Goal: Task Accomplishment & Management: Use online tool/utility

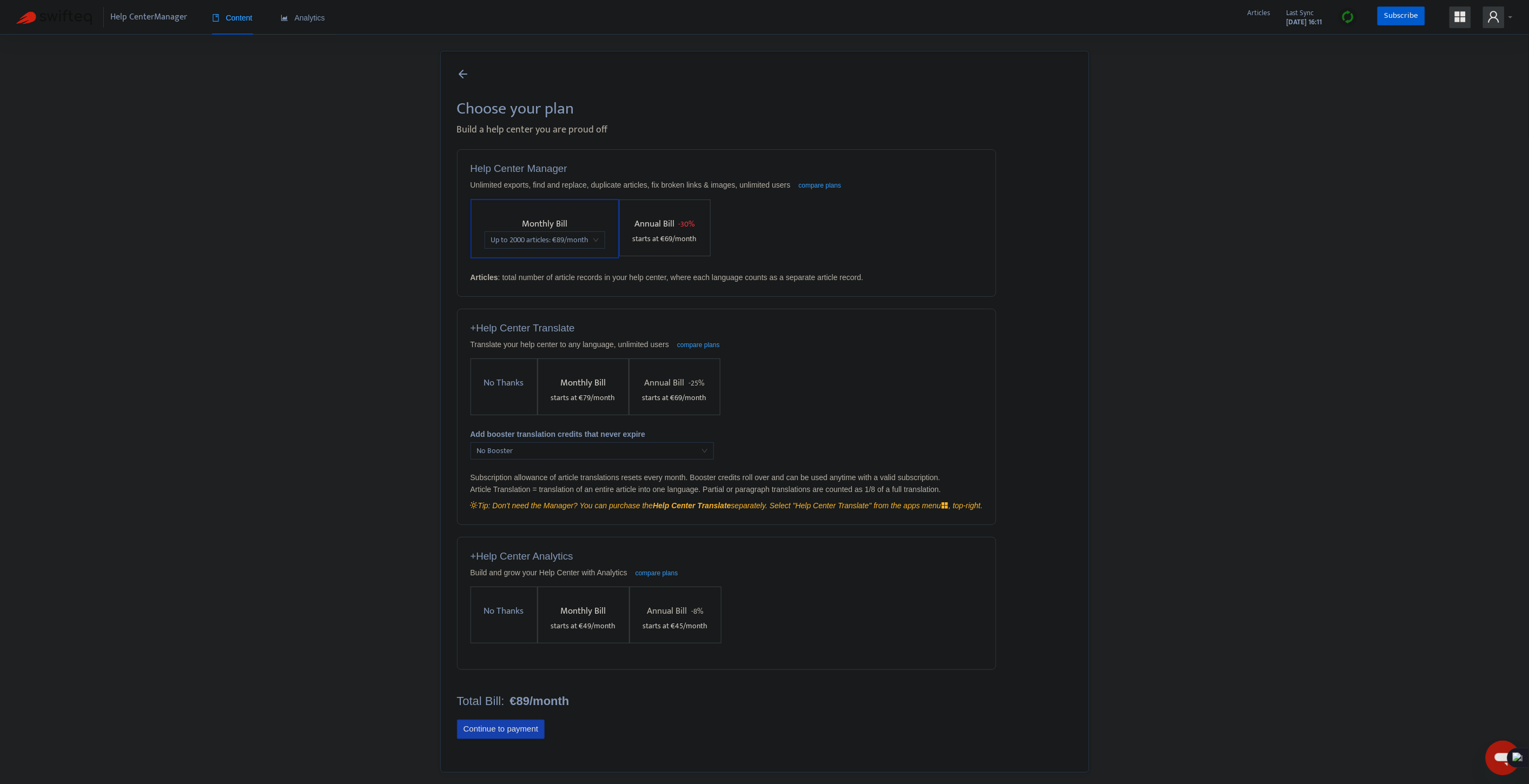
click at [496, 730] on button "Continue to payment" at bounding box center [501, 729] width 88 height 20
click at [574, 393] on span "starts at € 79 /month" at bounding box center [583, 398] width 64 height 13
click at [670, 399] on span "100 article translations (79c each) : € 79 /month" at bounding box center [635, 400] width 154 height 16
click at [710, 395] on span "100 article translations (79c each) : € 79 /month" at bounding box center [635, 400] width 154 height 16
click at [1059, 281] on div "Help Center Manager Unlimited exports, find and replace, duplicate articles, fi…" at bounding box center [765, 454] width 616 height 609
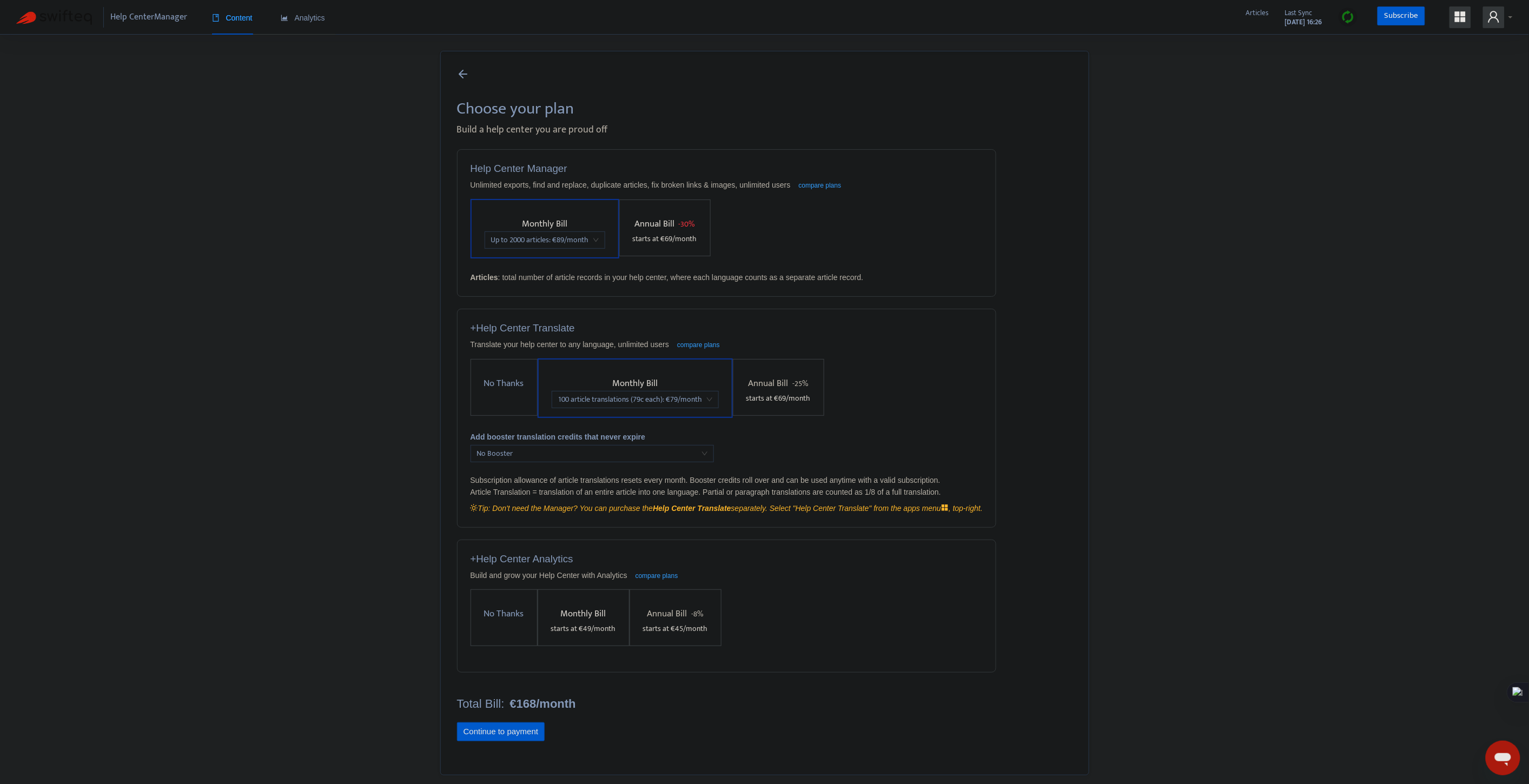
click at [500, 369] on label "No Thanks" at bounding box center [504, 387] width 67 height 57
click at [507, 727] on button "Continue to payment" at bounding box center [501, 730] width 88 height 20
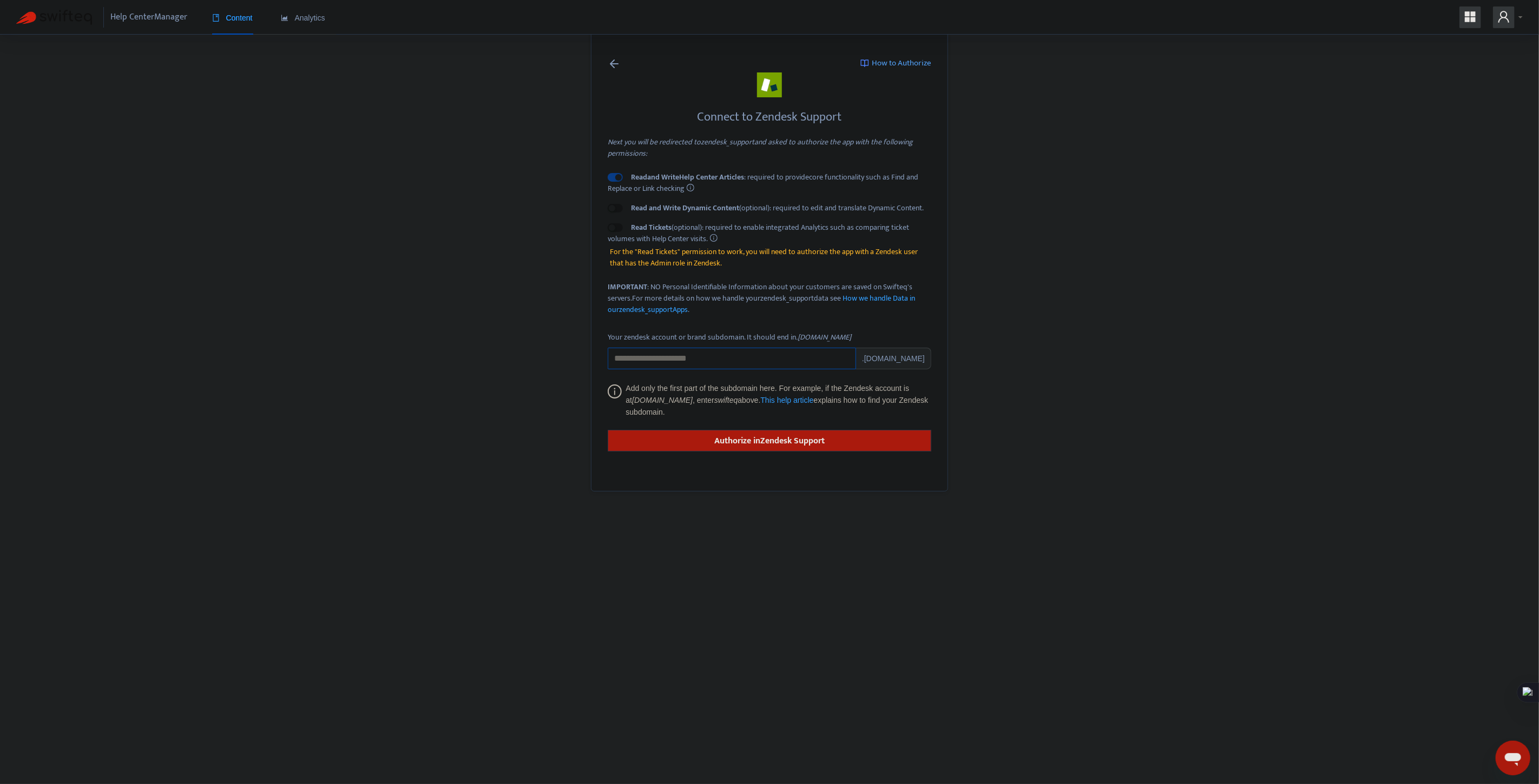
click at [682, 361] on input "Your zendesk account or brand subdomain. It should end in .zendesk.com" at bounding box center [732, 358] width 249 height 21
paste input "**********"
type input "**********"
click at [796, 436] on strong "Authorize in Zendesk Support" at bounding box center [769, 441] width 110 height 15
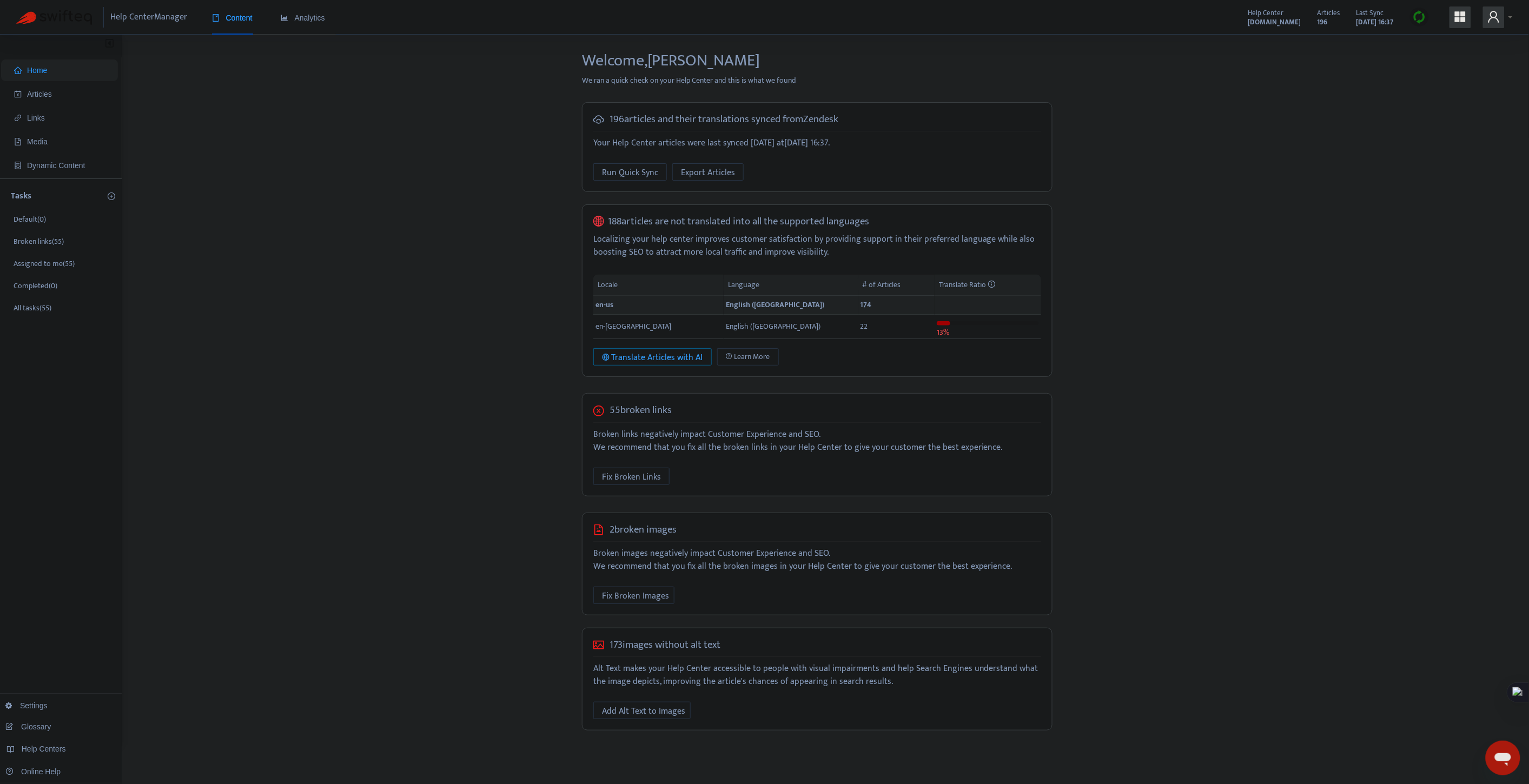
click at [664, 358] on div "Translate Articles with AI" at bounding box center [652, 358] width 101 height 13
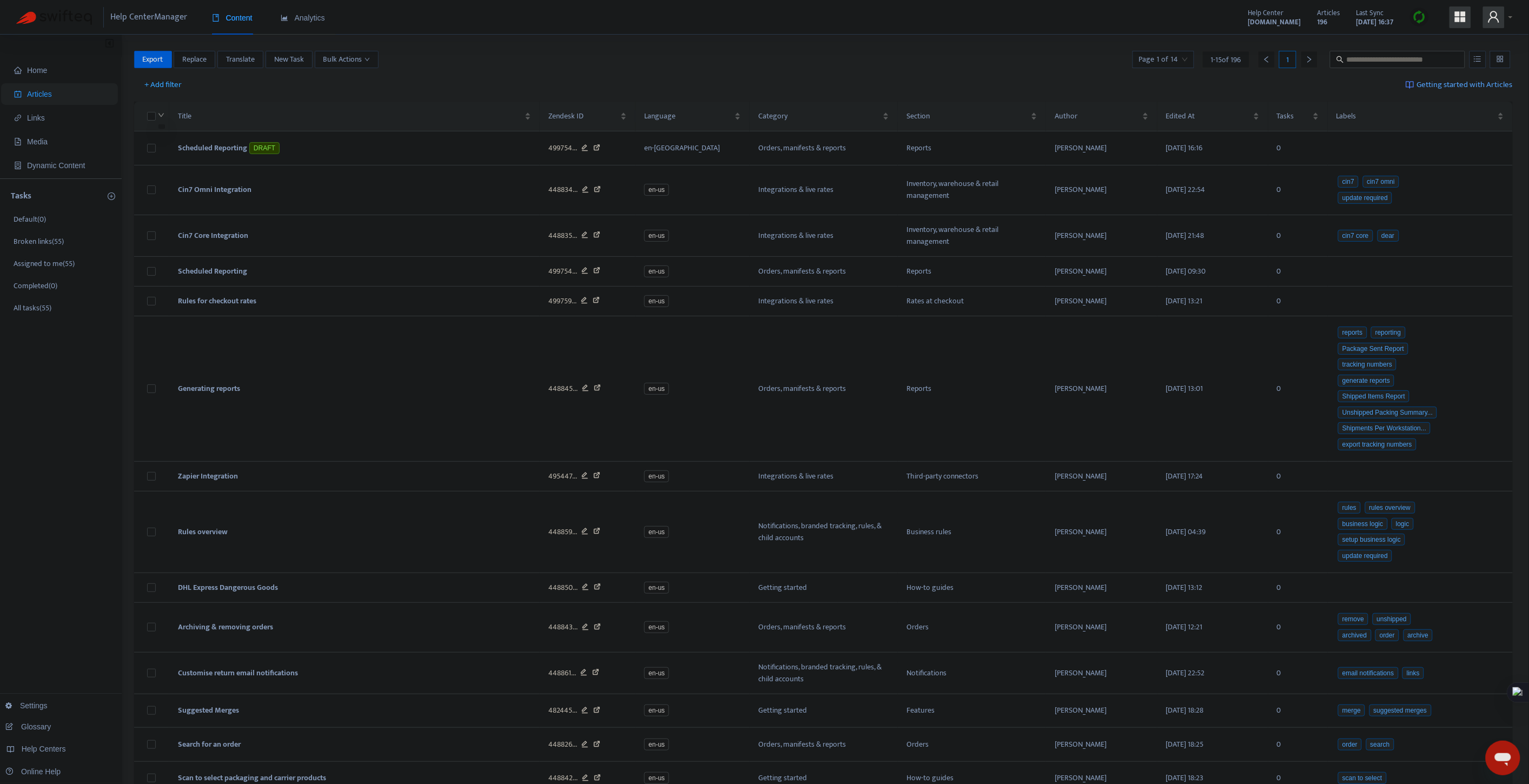
click at [161, 116] on icon "down" at bounding box center [161, 115] width 6 height 6
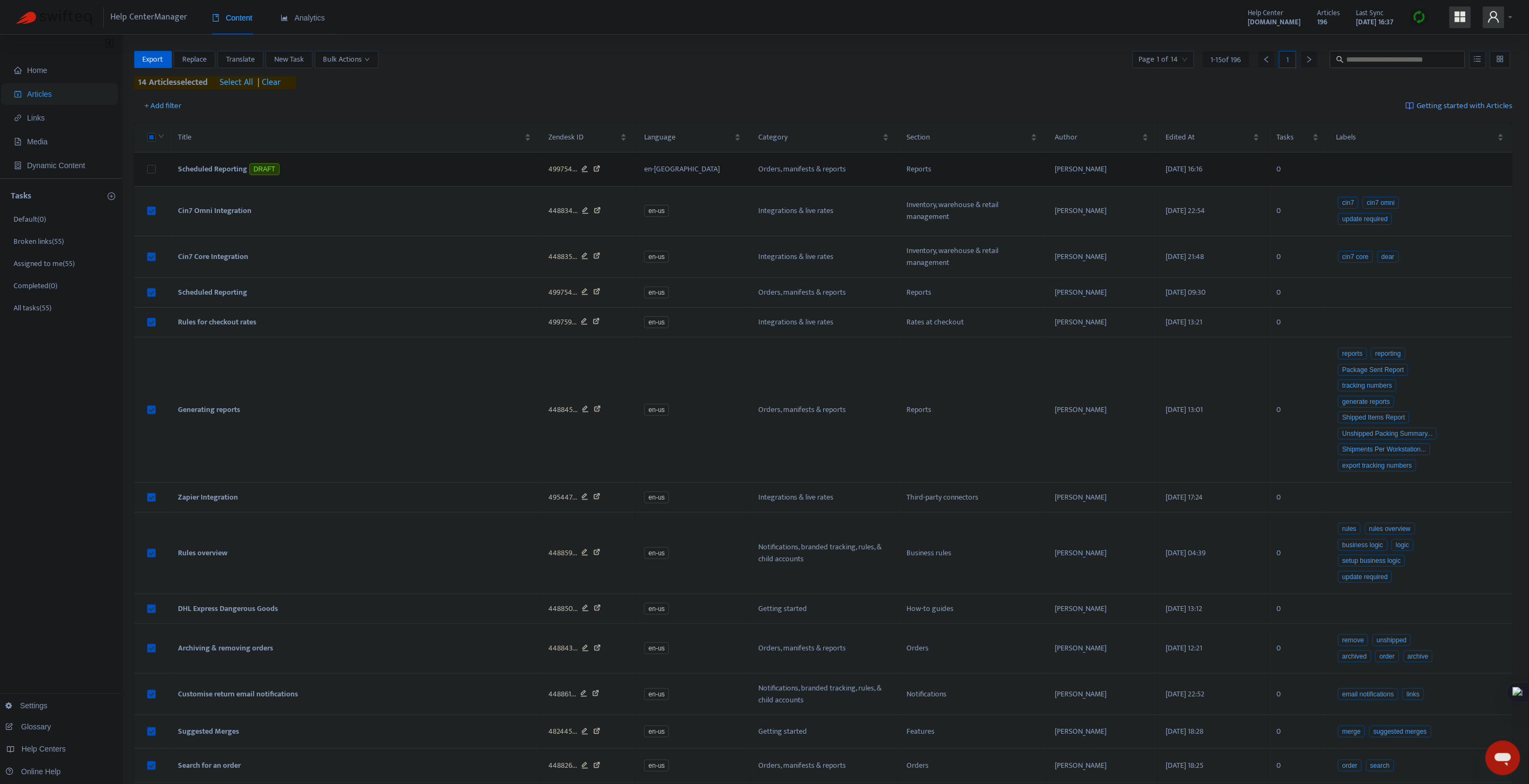
click at [238, 81] on span "select all" at bounding box center [237, 83] width 33 height 13
click at [250, 56] on span "Translate" at bounding box center [240, 59] width 28 height 12
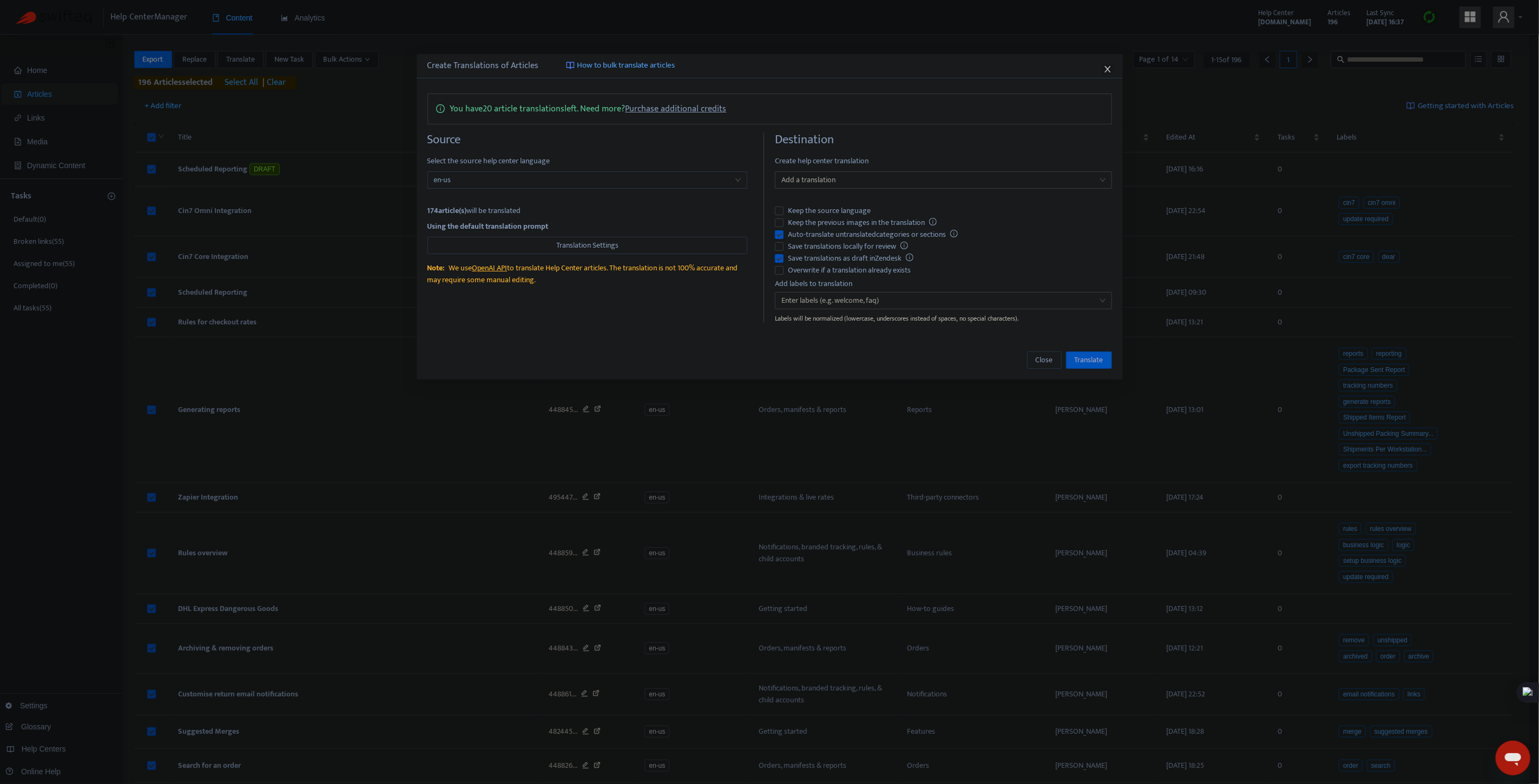
click at [1109, 66] on icon "close" at bounding box center [1107, 69] width 6 height 6
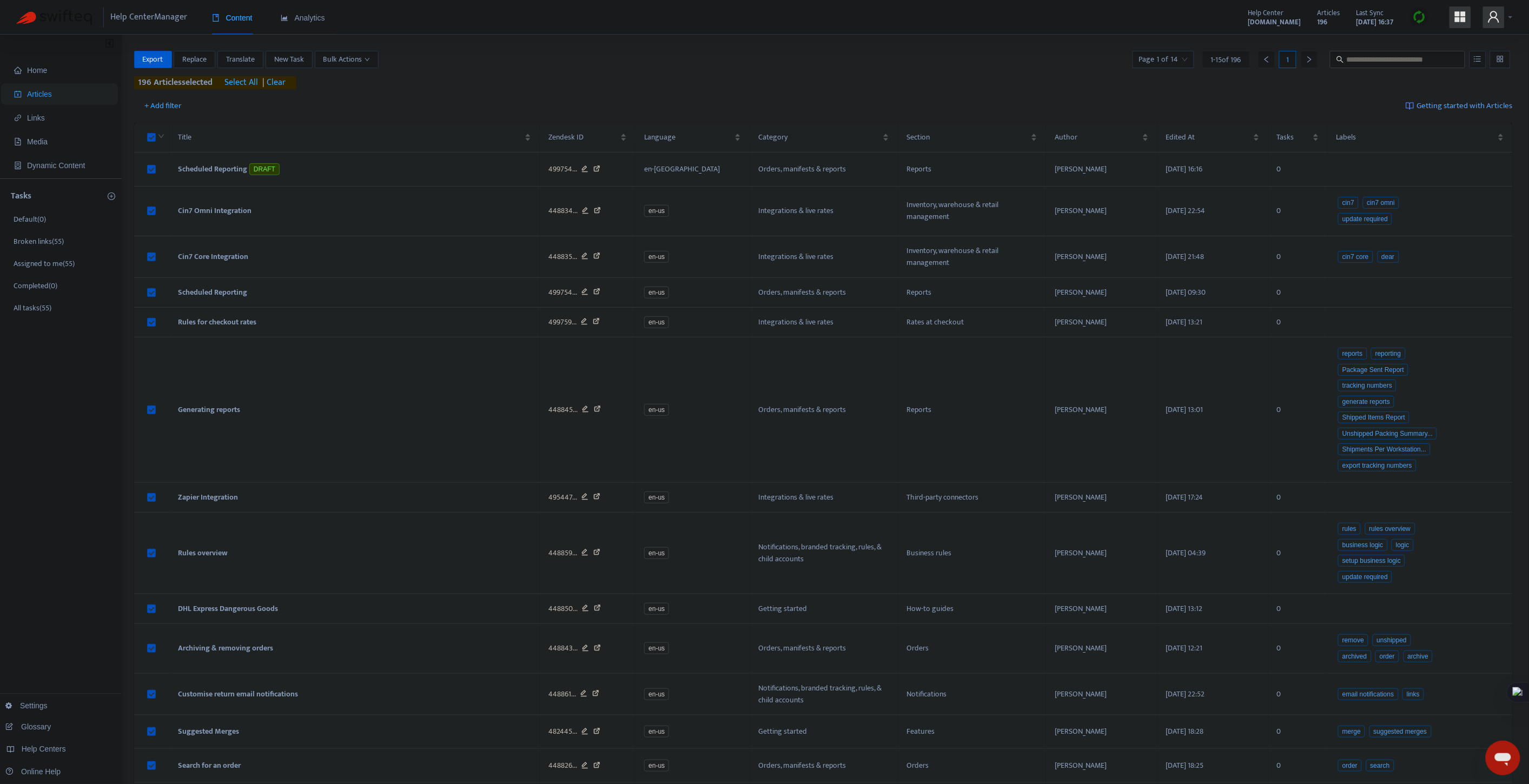
click at [1486, 18] on span at bounding box center [1494, 17] width 21 height 21
click at [1431, 102] on span "Help Centers" at bounding box center [1432, 108] width 40 height 13
click at [1263, 103] on link "Add Help Center" at bounding box center [1255, 109] width 63 height 13
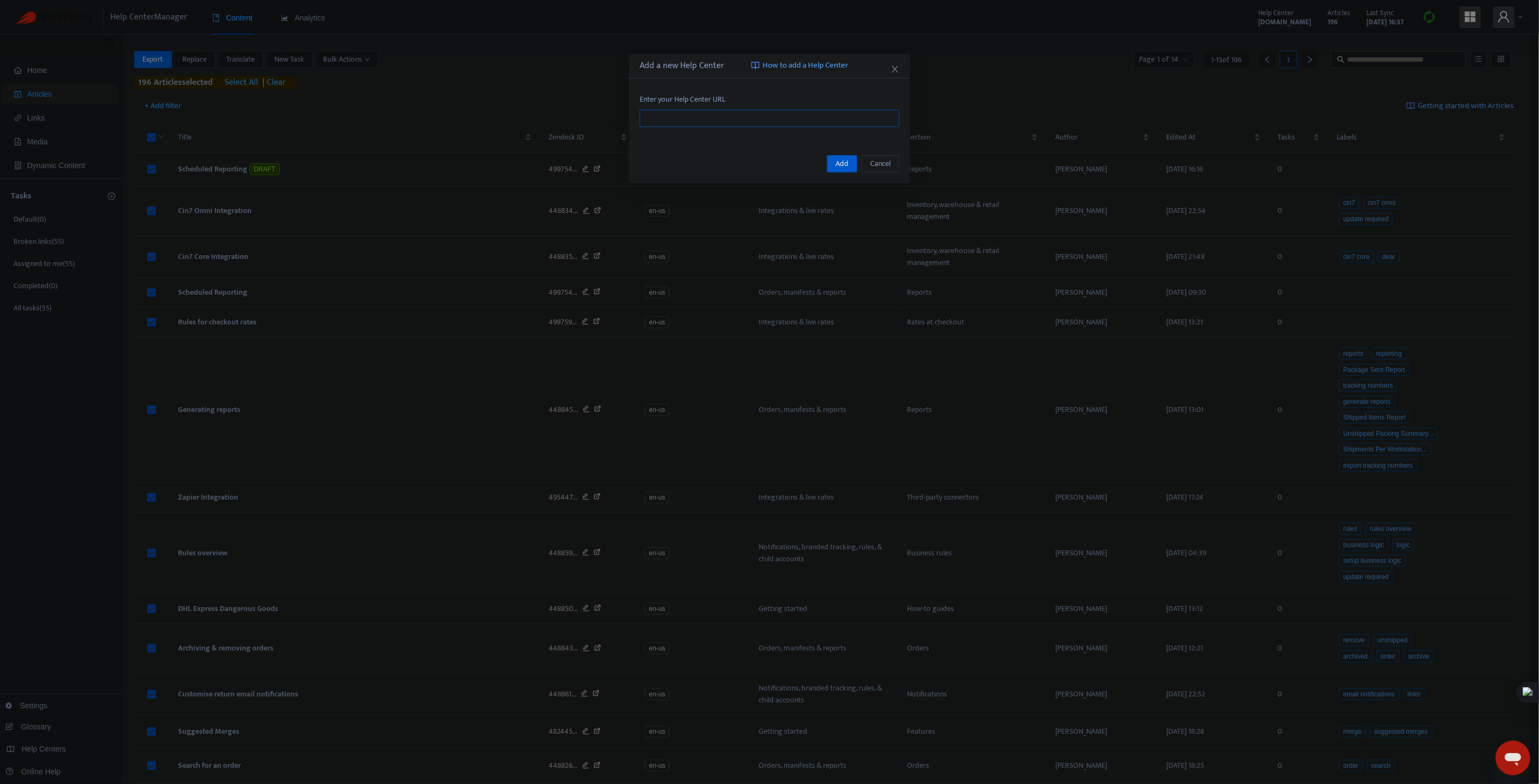
click at [718, 120] on input "text" at bounding box center [770, 118] width 260 height 17
paste input "**********"
click at [845, 160] on span "Add" at bounding box center [842, 163] width 13 height 12
click at [738, 117] on input "**********" at bounding box center [770, 118] width 260 height 17
type input "**********"
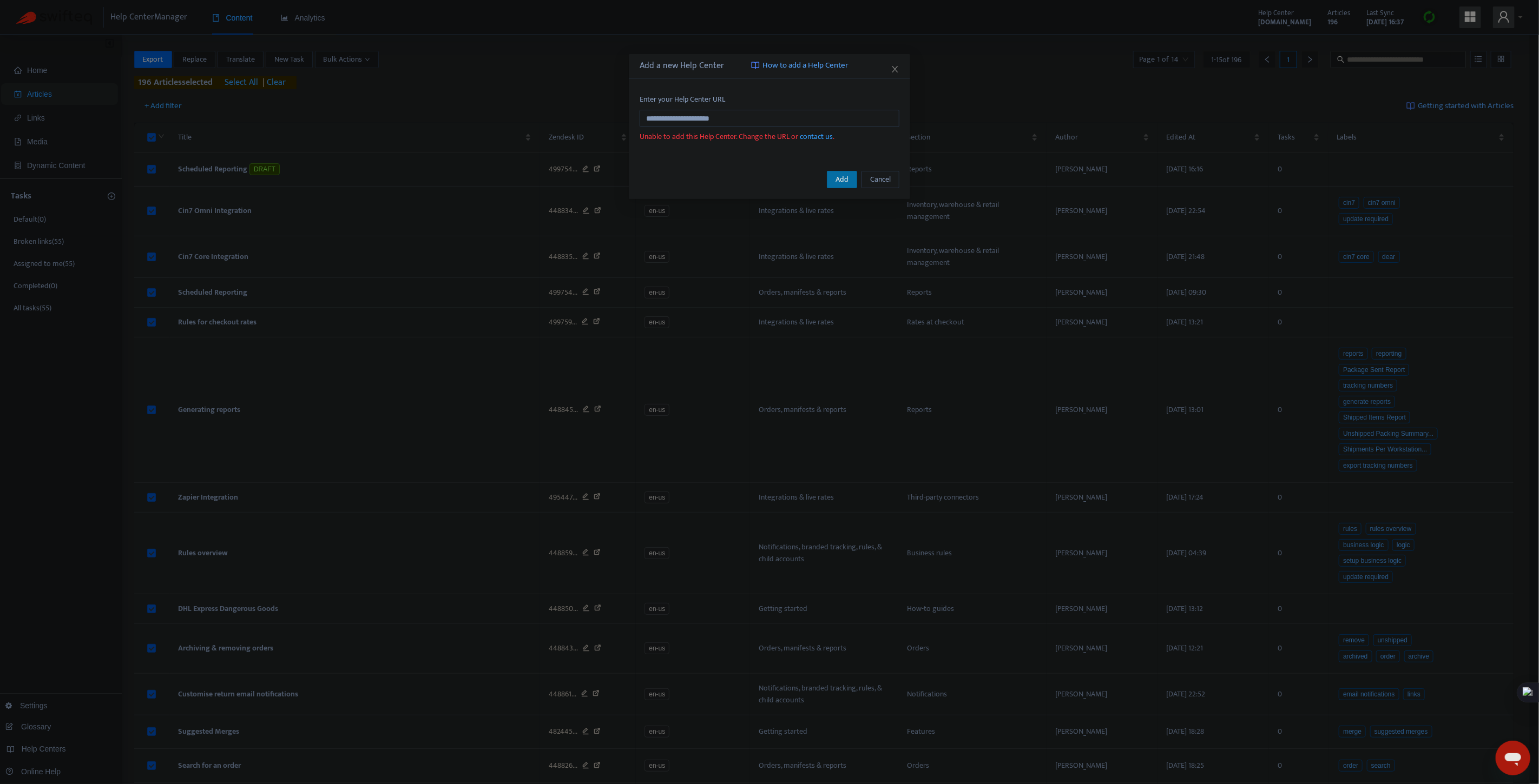
click at [841, 181] on span "Add" at bounding box center [842, 179] width 13 height 12
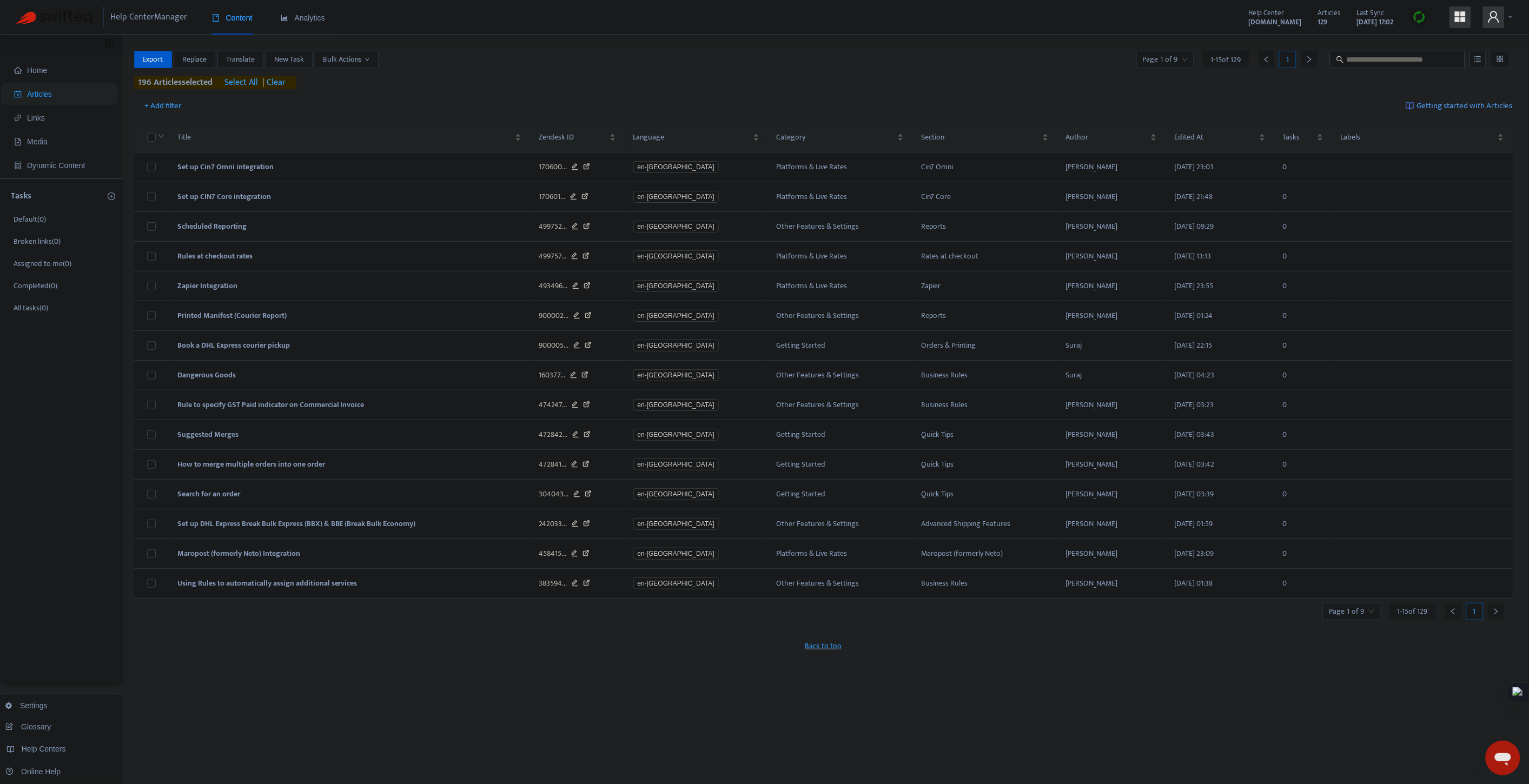
click at [1497, 23] on icon "user" at bounding box center [1494, 16] width 13 height 13
click at [1289, 82] on link "[DOMAIN_NAME]" at bounding box center [1255, 87] width 66 height 13
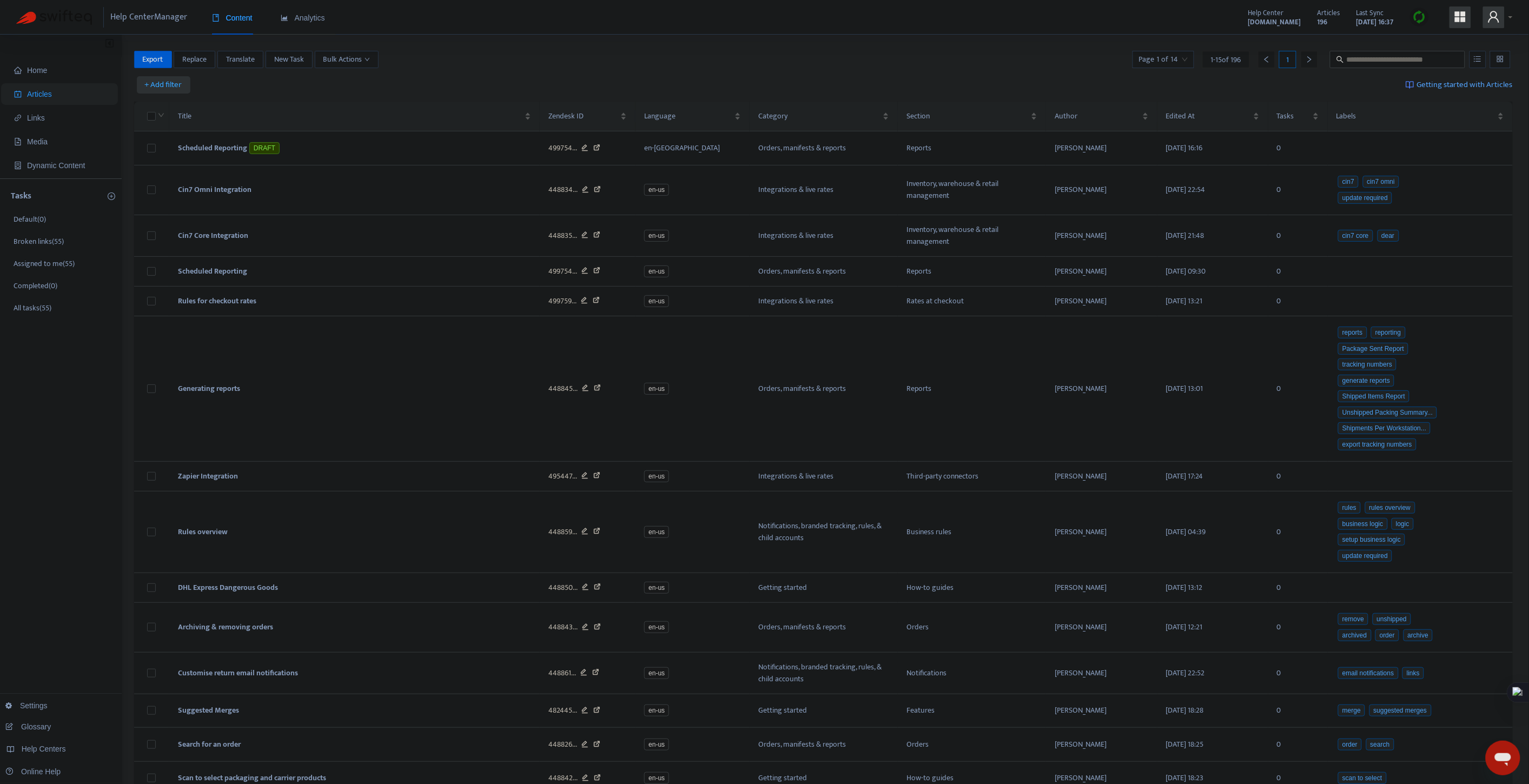
click at [175, 83] on span "+ Add filter" at bounding box center [163, 85] width 37 height 13
click at [175, 109] on span "Language" at bounding box center [179, 107] width 67 height 12
click at [182, 88] on div at bounding box center [170, 85] width 66 height 13
click at [165, 120] on div "en-us" at bounding box center [237, 123] width 188 height 12
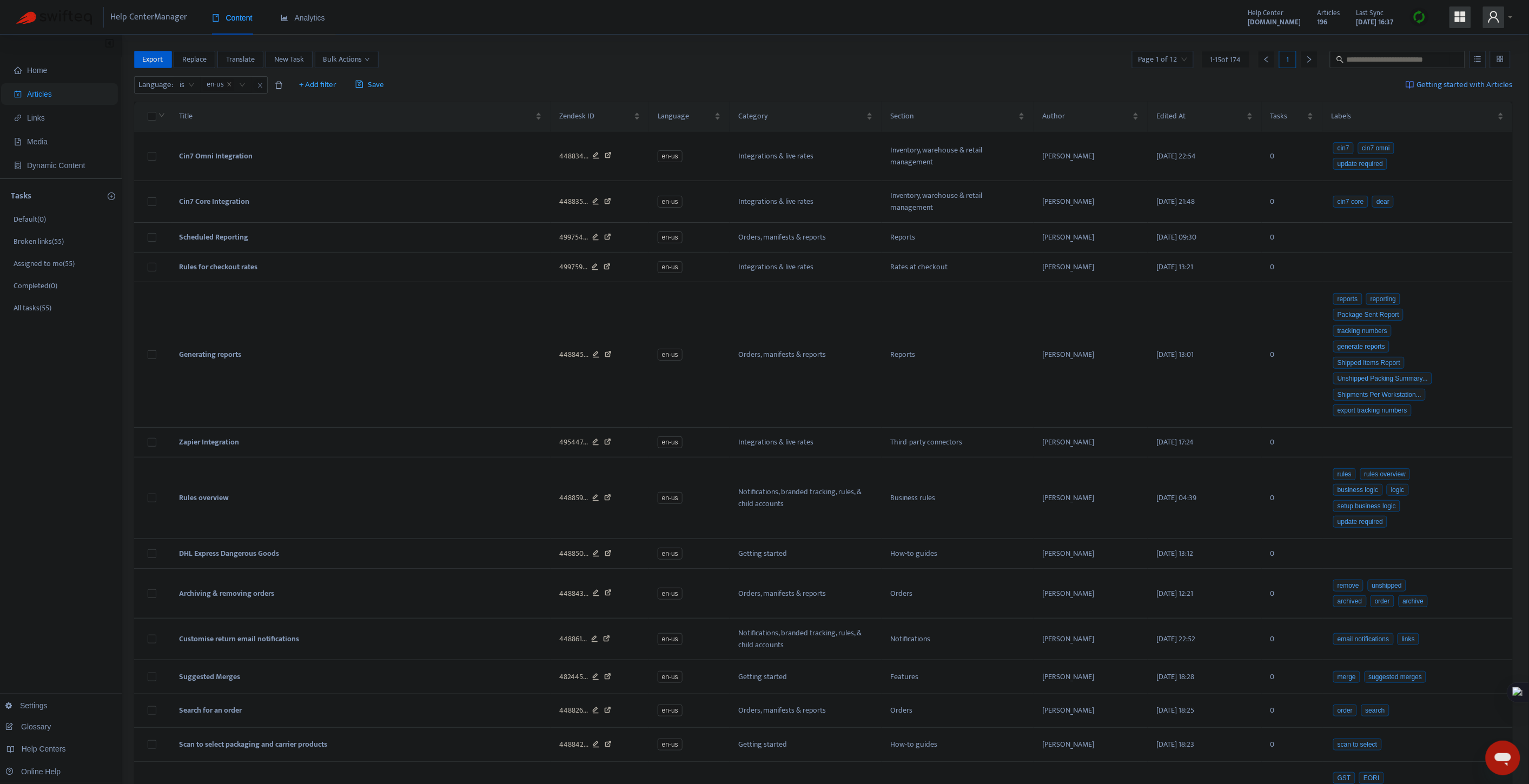
click at [641, 54] on div "Export Replace Translate New Task Bulk Actions Page 1 of 12 1 - 15 of 174 1" at bounding box center [824, 59] width 1380 height 17
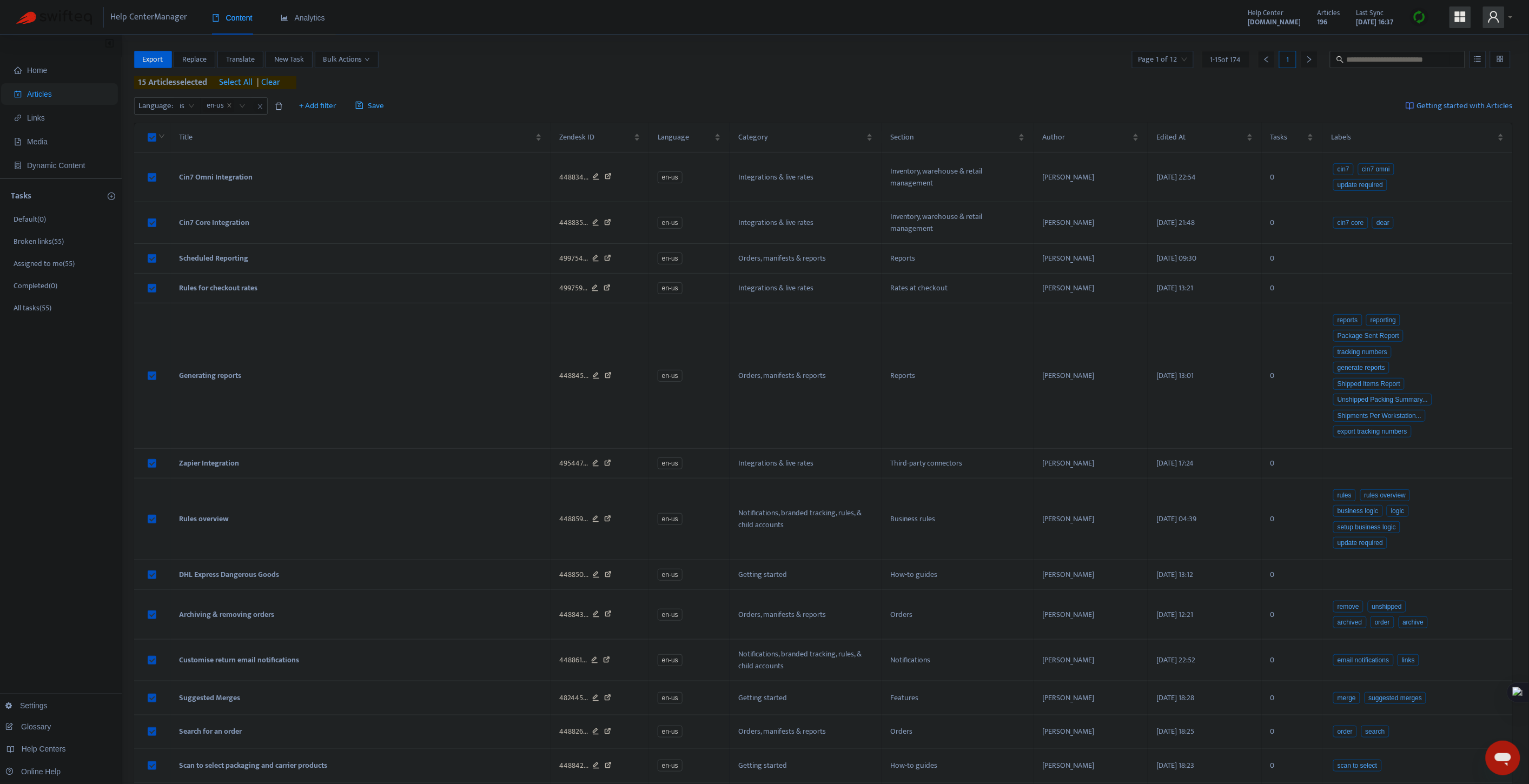
click at [246, 81] on span "select all" at bounding box center [236, 83] width 33 height 13
click at [358, 56] on span "Bulk Actions" at bounding box center [347, 59] width 47 height 12
click at [354, 96] on span "Change Labels" at bounding box center [348, 98] width 46 height 13
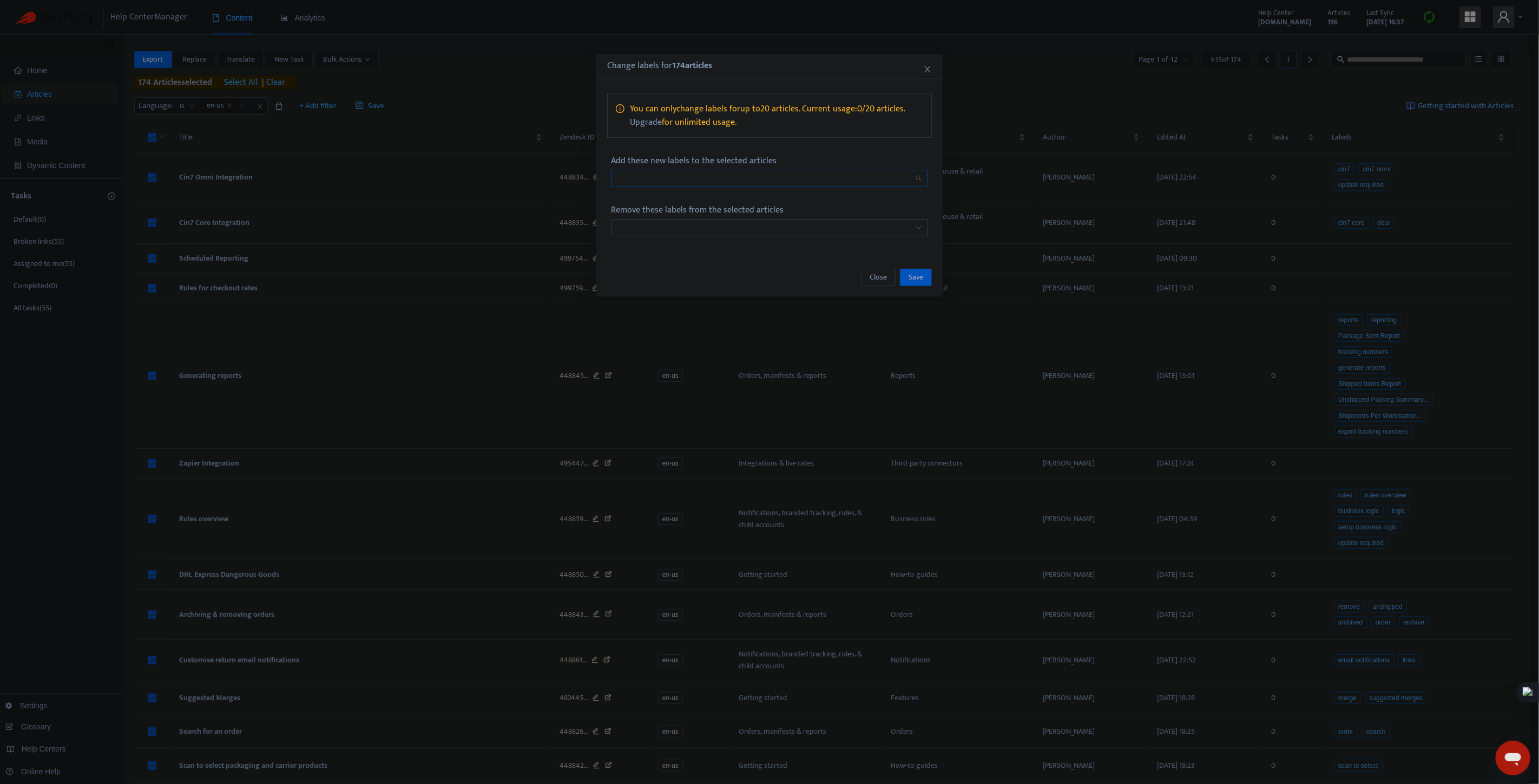
click at [707, 172] on div at bounding box center [764, 178] width 300 height 13
click at [788, 154] on p "Add these new labels to the selected articles" at bounding box center [770, 160] width 317 height 13
click at [680, 231] on div at bounding box center [764, 228] width 300 height 13
click at [847, 154] on div "Add these new labels to the selected articles" at bounding box center [769, 170] width 325 height 41
click at [926, 66] on icon "close" at bounding box center [928, 69] width 9 height 9
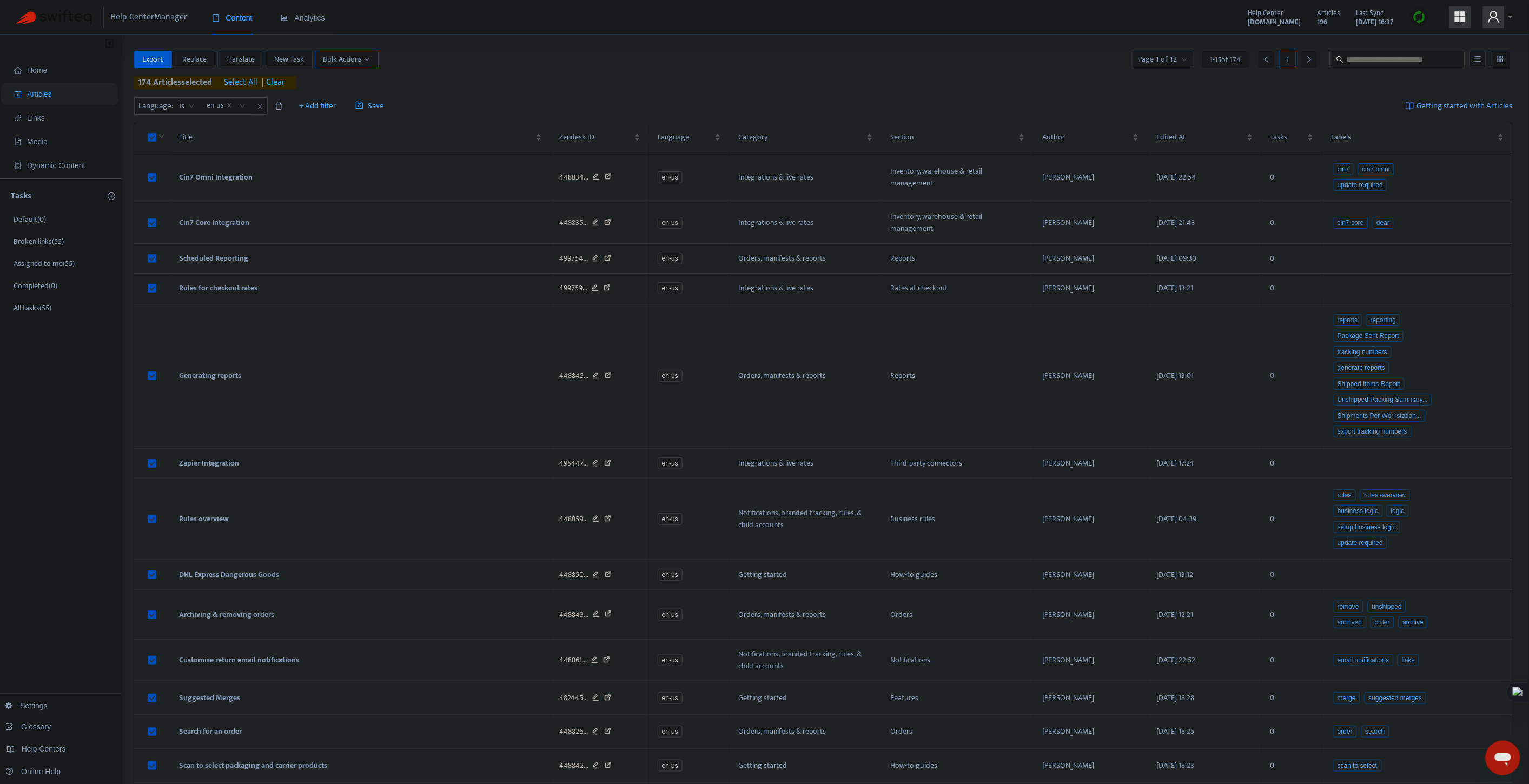
click at [339, 67] on button "Bulk Actions" at bounding box center [346, 59] width 64 height 17
click at [336, 78] on span "Duplicate" at bounding box center [339, 81] width 30 height 13
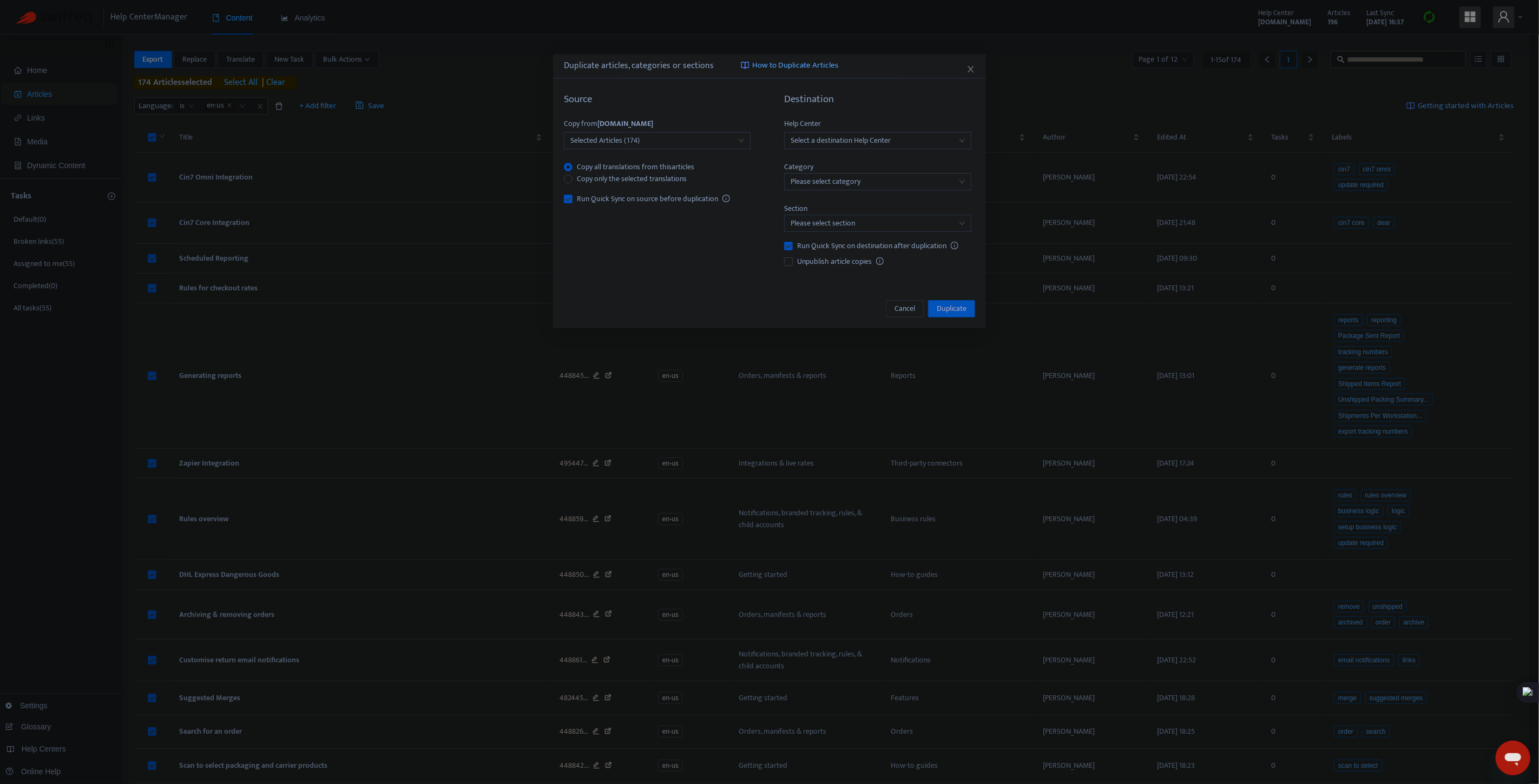
click at [611, 137] on span "Selected Articles (174)" at bounding box center [657, 141] width 174 height 16
click at [602, 182] on div "Categories" at bounding box center [666, 179] width 188 height 12
click at [664, 171] on span "Select the categories to copy" at bounding box center [657, 167] width 187 height 12
click at [668, 180] on div at bounding box center [652, 182] width 170 height 13
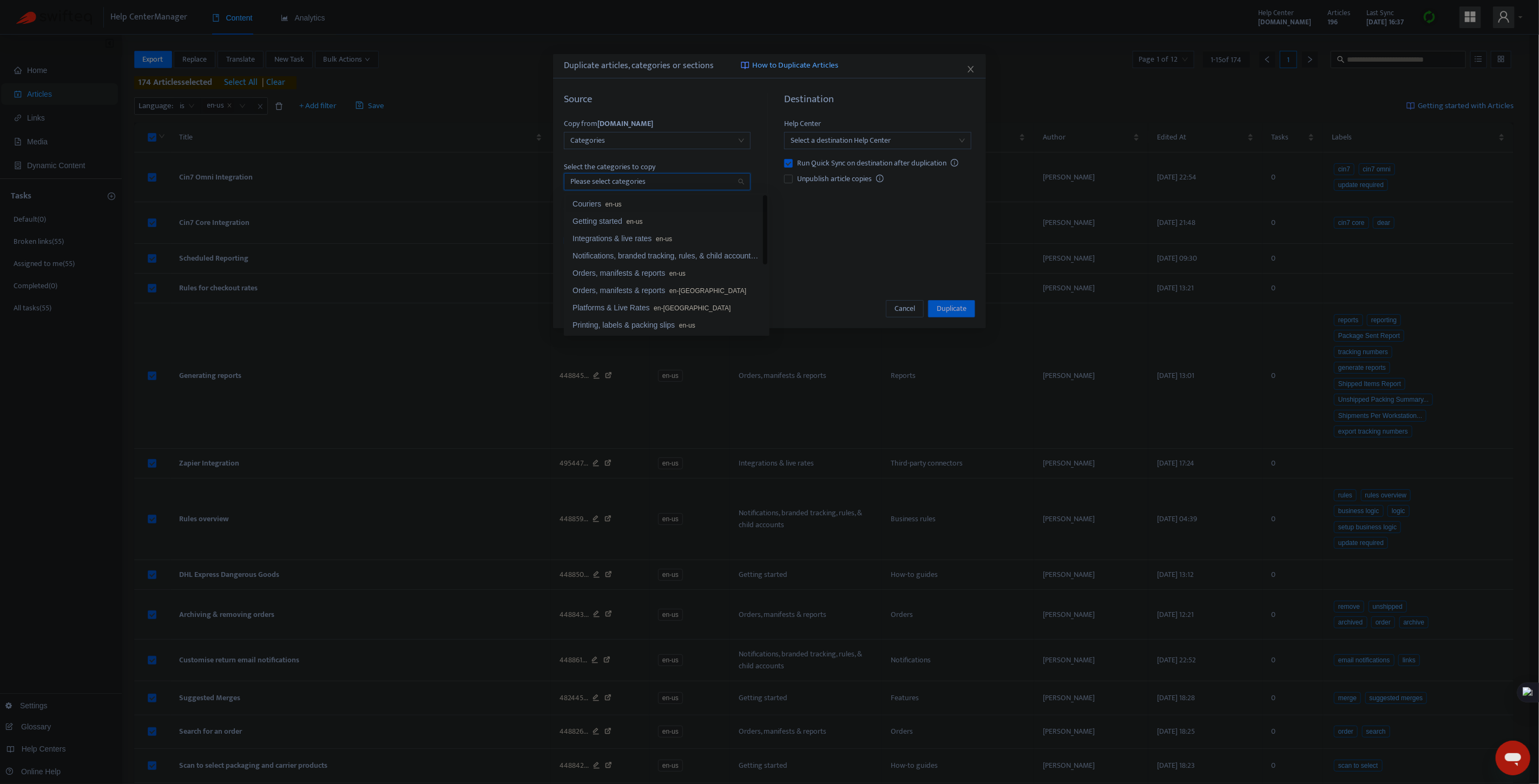
click at [625, 208] on div "Couriers en-us" at bounding box center [666, 204] width 188 height 12
click at [712, 252] on div "Notifications, branded tracking, rules, & child accounts en-us" at bounding box center [666, 255] width 188 height 12
click at [663, 252] on div "Getting started en-us" at bounding box center [666, 249] width 188 height 12
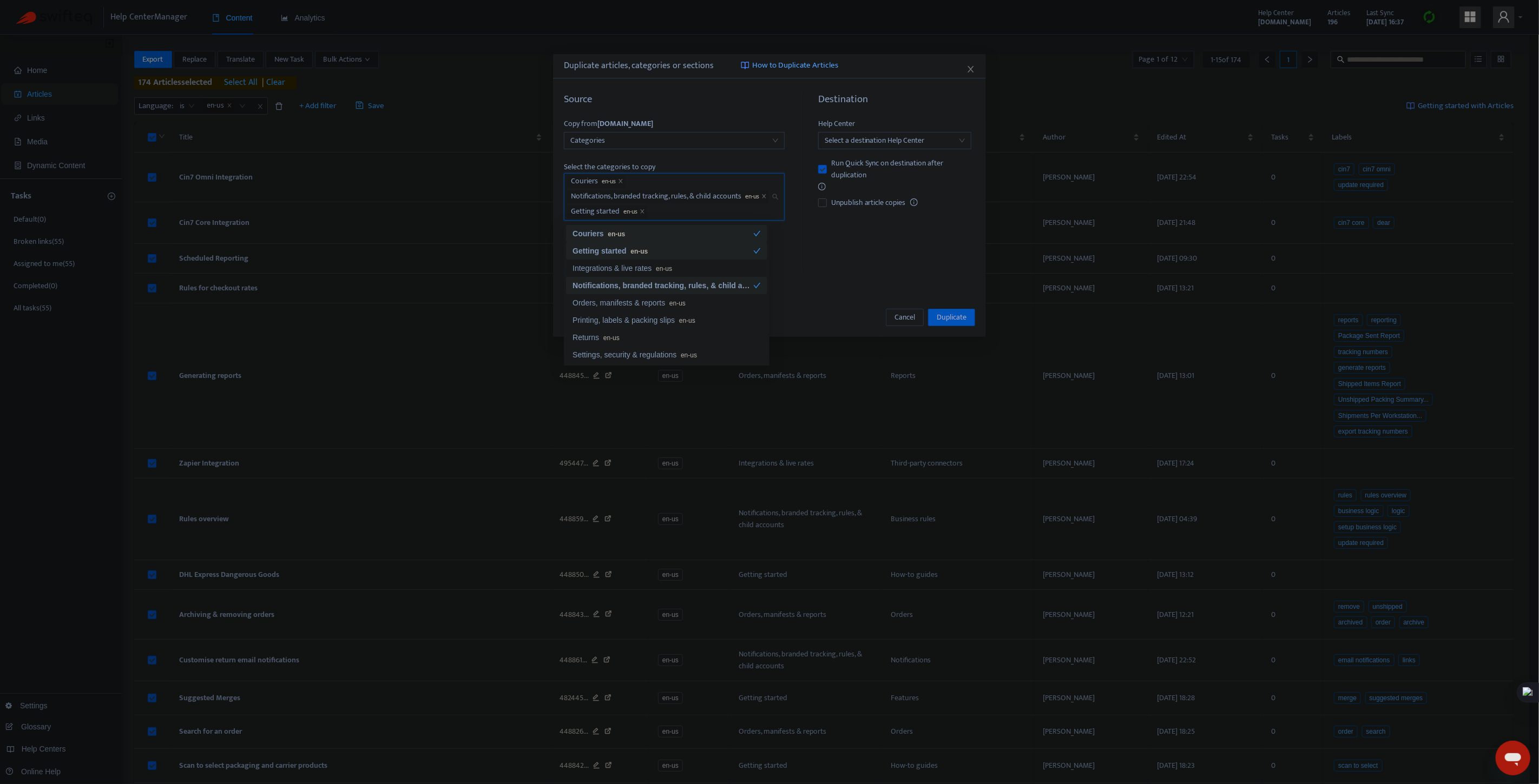
click at [622, 265] on div "Integrations & live rates en-us" at bounding box center [666, 268] width 188 height 12
click at [707, 307] on div "Orders, manifests & reports en-us" at bounding box center [666, 303] width 188 height 12
click at [675, 340] on div "Printing, labels & packing slips en-us" at bounding box center [666, 335] width 188 height 12
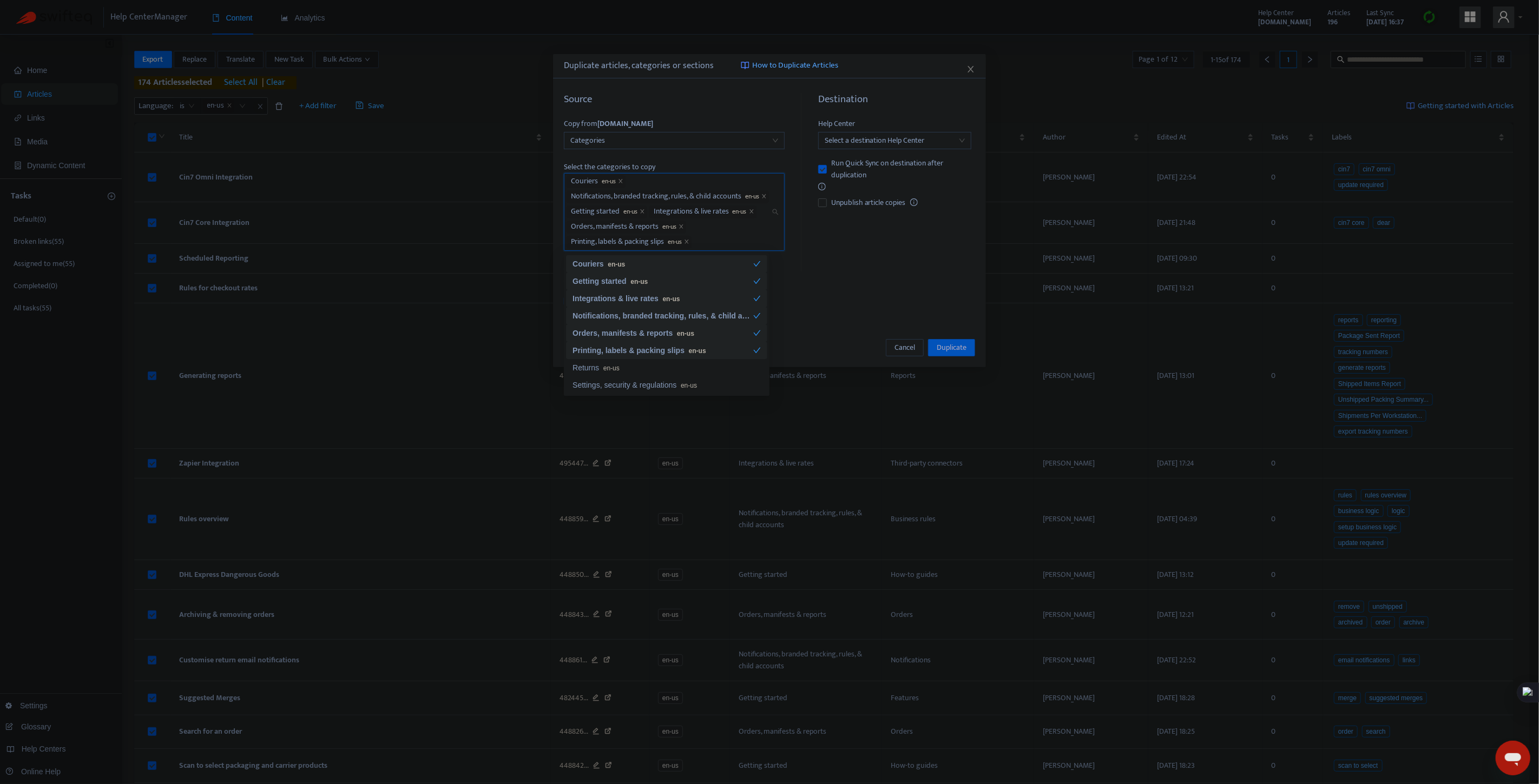
scroll to position [18, 0]
click at [599, 344] on div "Returns en-us" at bounding box center [666, 350] width 188 height 12
click at [673, 368] on div "Settings, security & regulations en-us" at bounding box center [666, 368] width 188 height 12
click at [613, 401] on div "Troubleshooting en-us" at bounding box center [666, 400] width 188 height 12
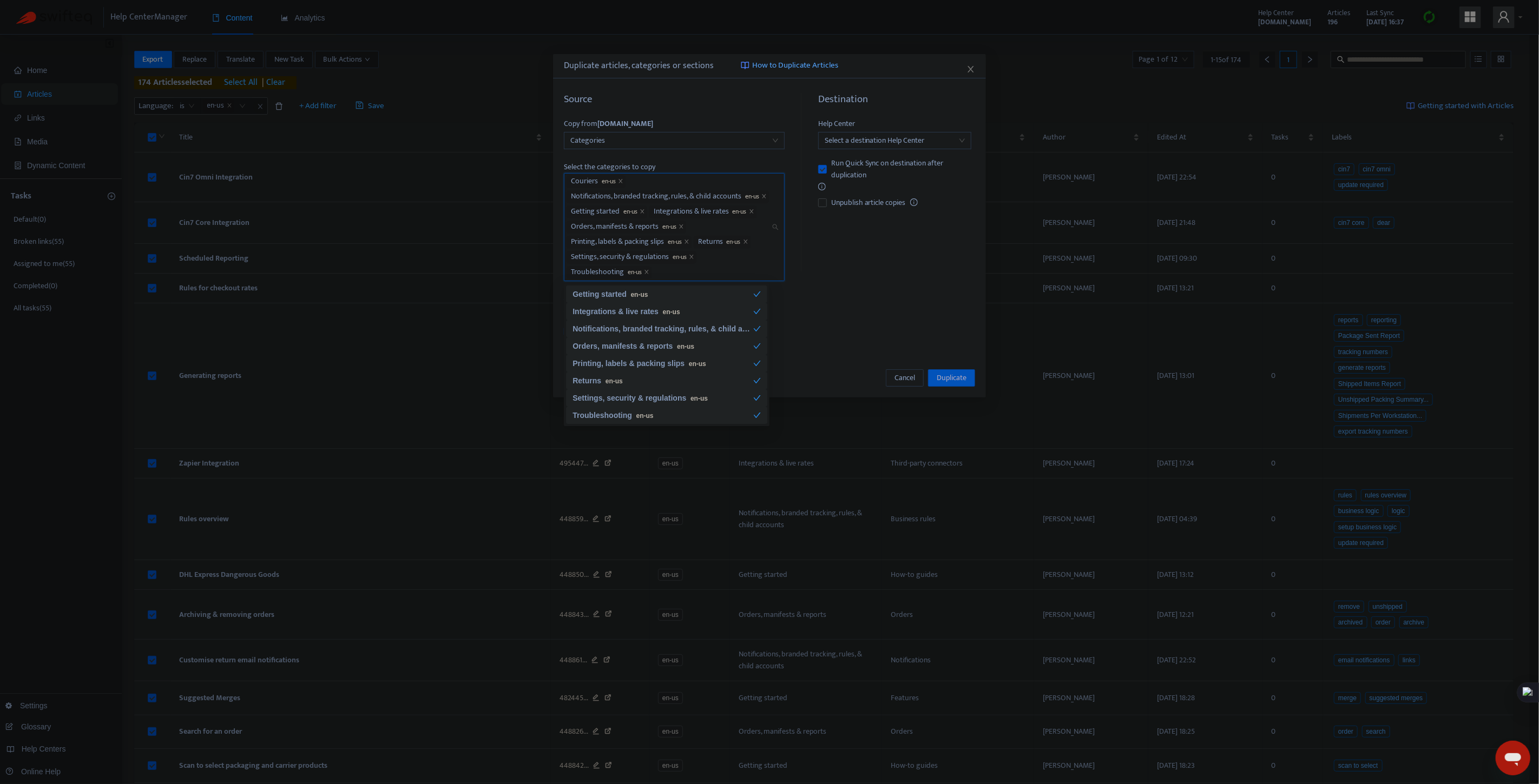
click at [938, 311] on div "Destination Help Center Select a destination Help Center Run Quick Sync on dest…" at bounding box center [890, 217] width 169 height 248
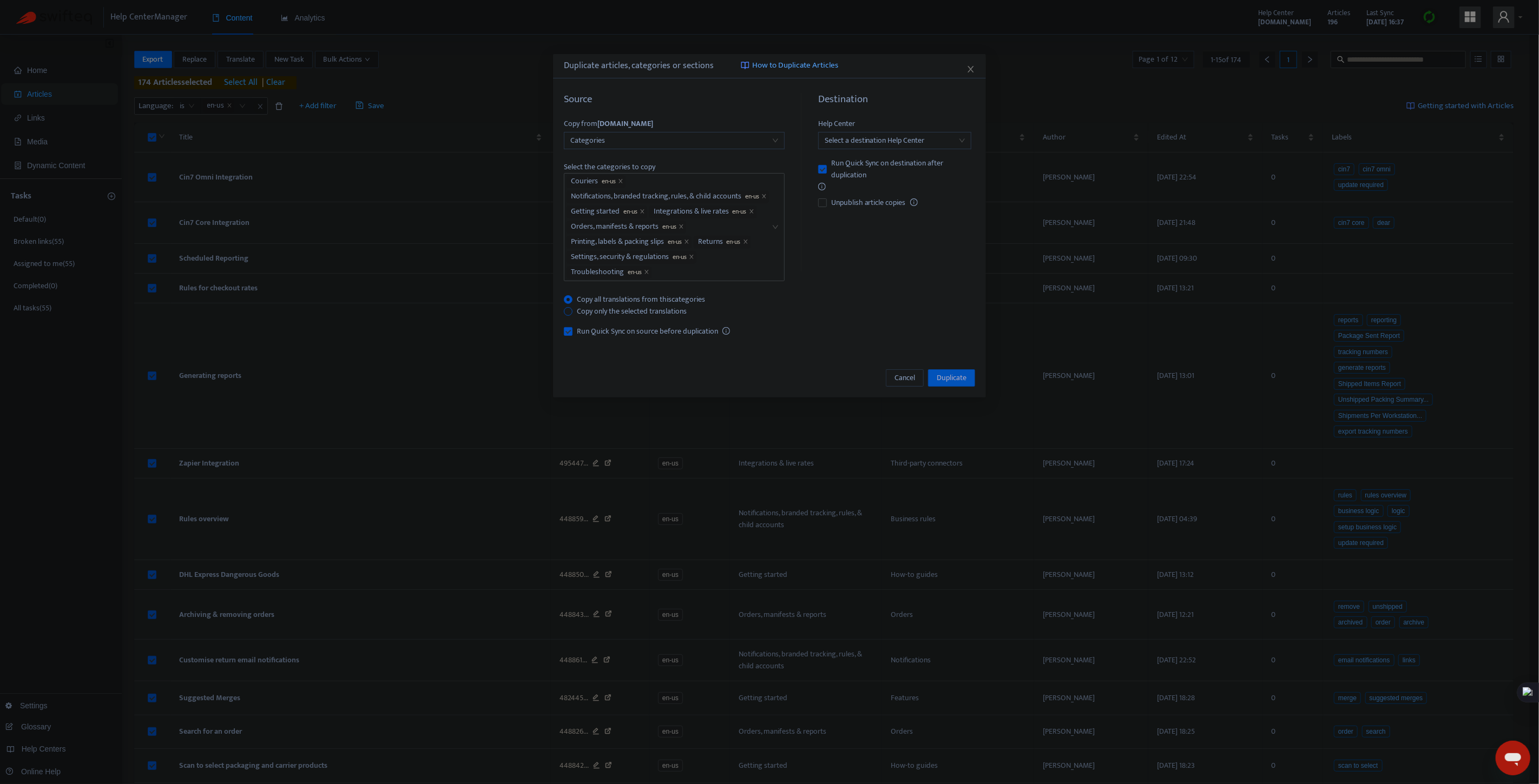
click at [646, 313] on span "Copy only the selected translations" at bounding box center [632, 312] width 119 height 12
click at [902, 141] on input "search" at bounding box center [895, 141] width 140 height 16
click at [887, 181] on div "[DOMAIN_NAME]" at bounding box center [922, 179] width 188 height 12
click at [895, 418] on span "Cancel" at bounding box center [905, 421] width 21 height 12
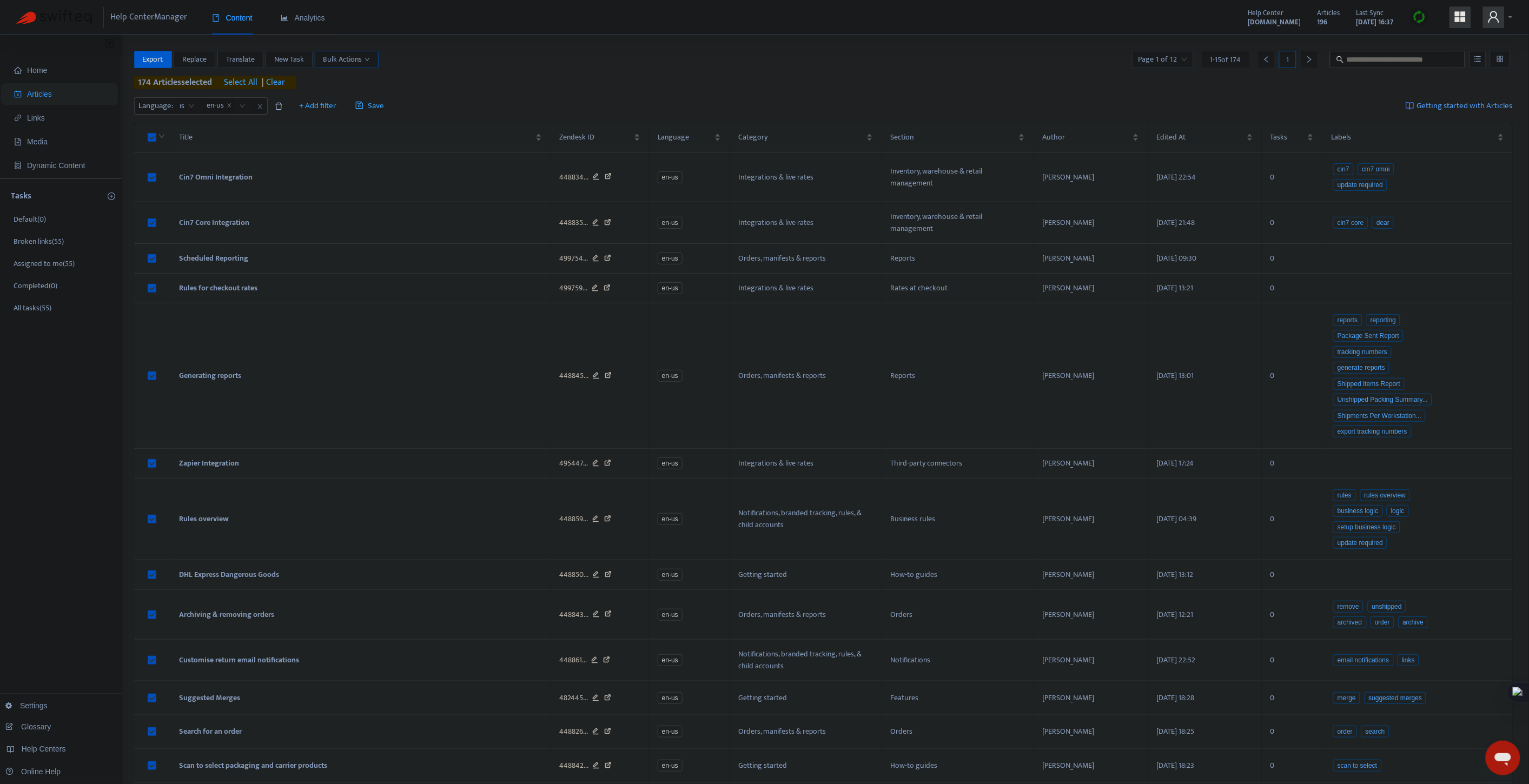
click at [345, 61] on span "Bulk Actions" at bounding box center [347, 59] width 47 height 12
click at [359, 78] on span "Duplicate" at bounding box center [361, 81] width 73 height 12
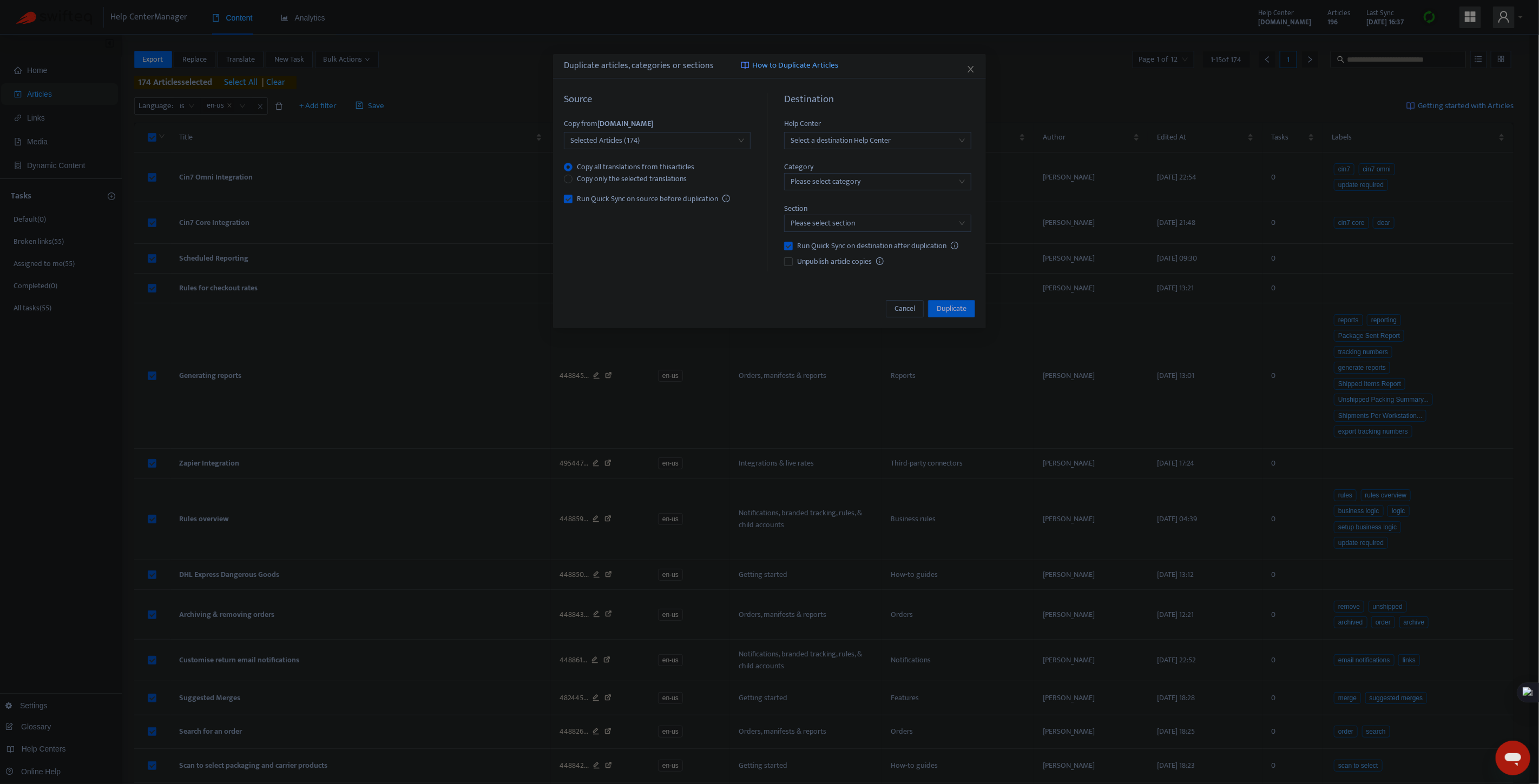
click at [618, 136] on span "Selected Articles (174)" at bounding box center [657, 141] width 174 height 16
click at [612, 183] on div "Categories" at bounding box center [666, 179] width 188 height 12
click at [683, 181] on div at bounding box center [652, 182] width 170 height 13
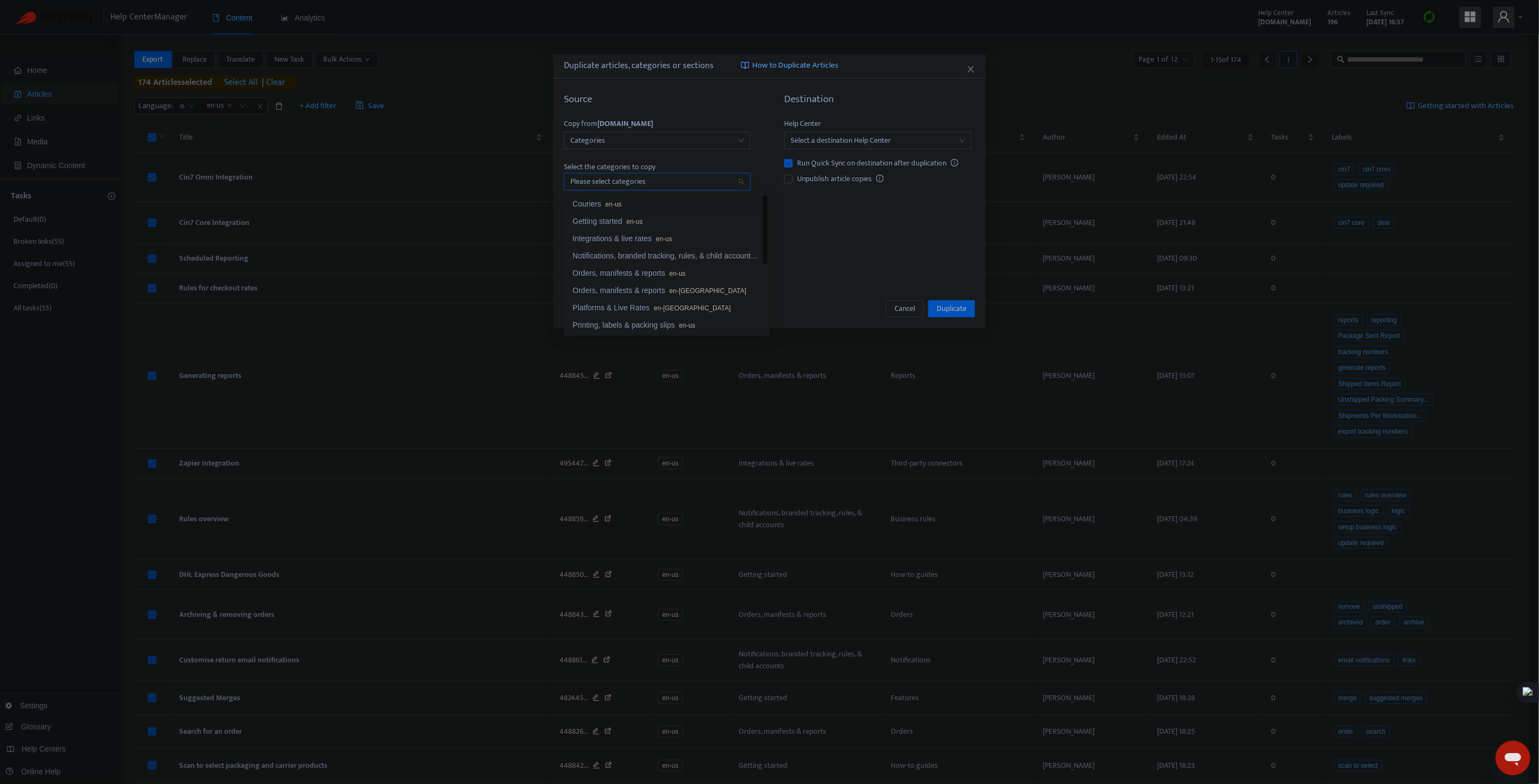
click at [620, 201] on span "en-us" at bounding box center [614, 204] width 16 height 8
click at [894, 235] on div "Destination Help Center Select a destination Help Center Run Quick Sync on dest…" at bounding box center [874, 182] width 203 height 178
click at [880, 126] on div "Help Center" at bounding box center [878, 125] width 187 height 14
click at [881, 137] on input "search" at bounding box center [877, 141] width 174 height 16
click at [853, 182] on div "[DOMAIN_NAME]" at bounding box center [887, 179] width 188 height 12
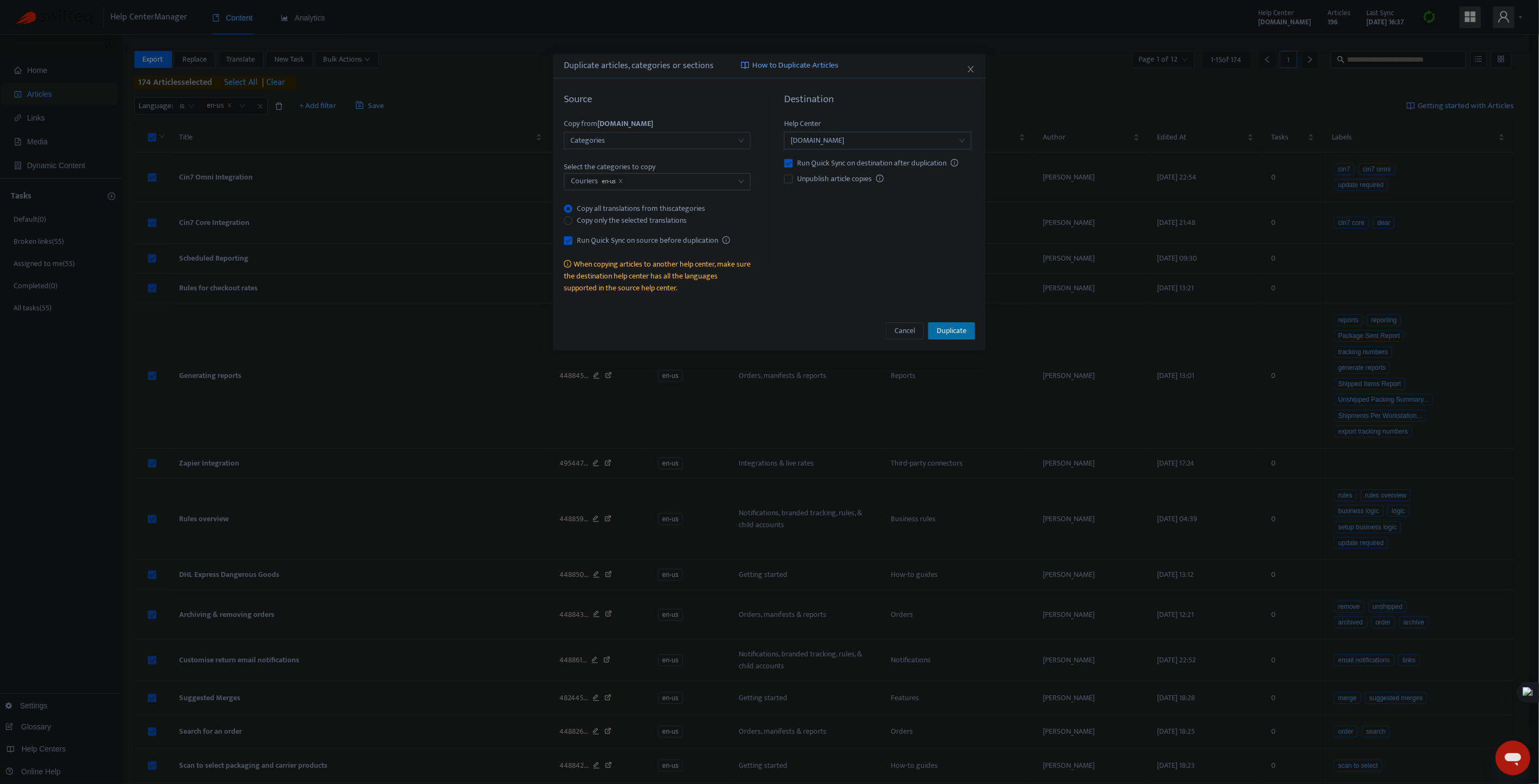
click at [970, 332] on button "Duplicate" at bounding box center [952, 331] width 47 height 17
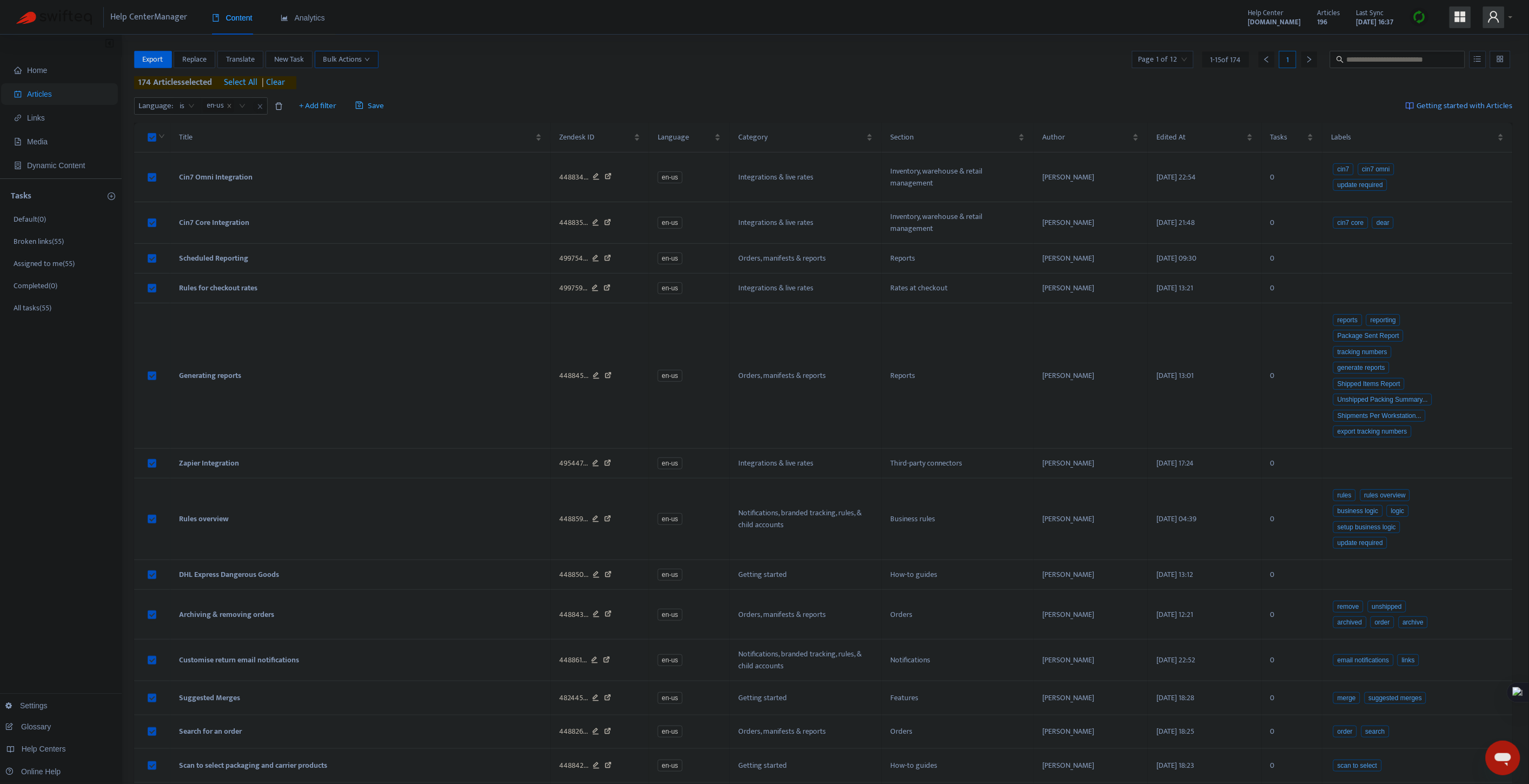
click at [363, 54] on span "Bulk Actions" at bounding box center [347, 59] width 47 height 12
click at [354, 79] on span "Duplicate" at bounding box center [339, 81] width 30 height 13
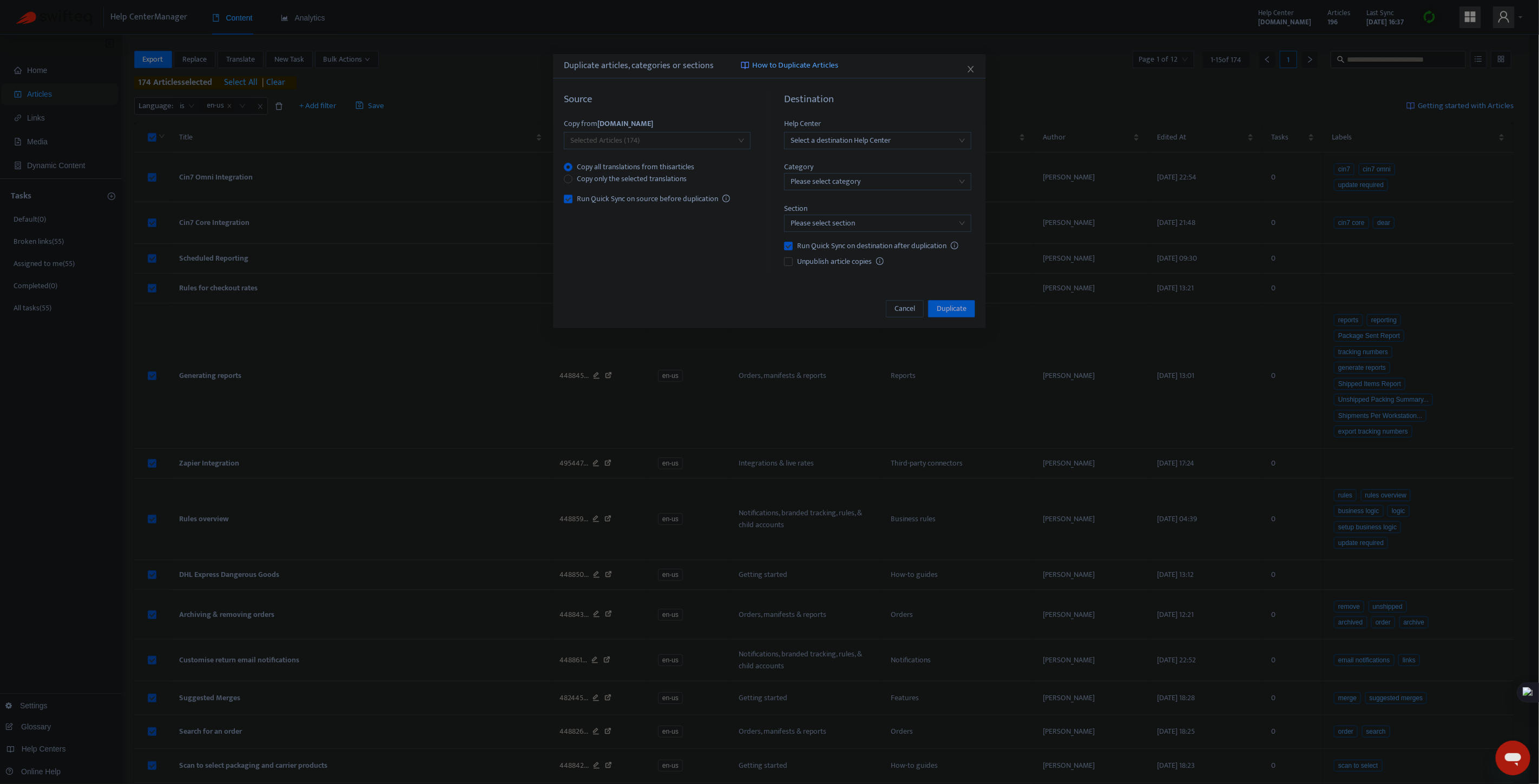
click at [653, 146] on span "Selected Articles (174)" at bounding box center [657, 141] width 174 height 16
click at [599, 181] on div "Categories" at bounding box center [666, 179] width 188 height 12
click at [639, 177] on div at bounding box center [652, 182] width 170 height 13
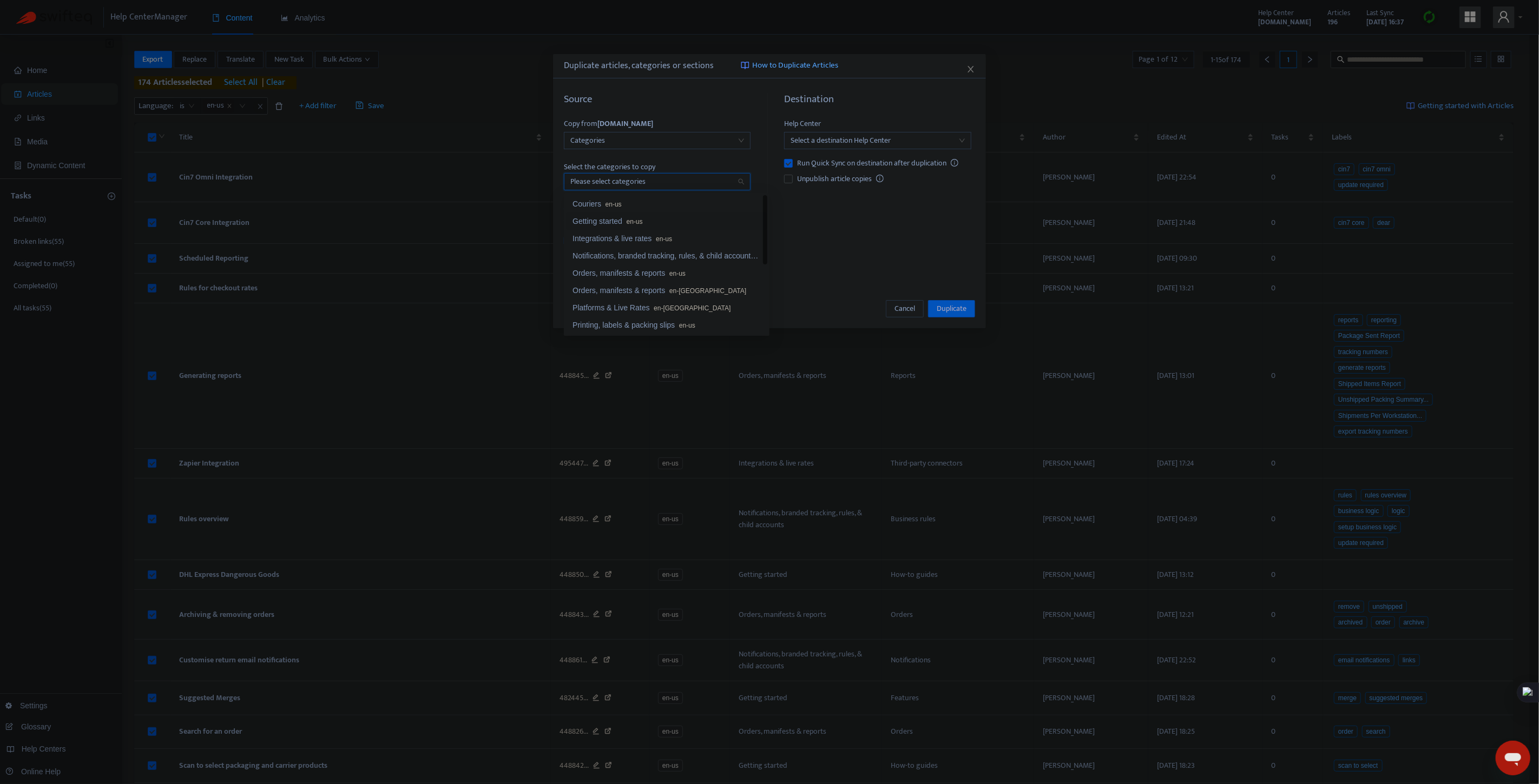
click at [611, 222] on div "Getting started en-us" at bounding box center [666, 221] width 188 height 12
click at [617, 237] on div "Integrations & live rates en-us" at bounding box center [666, 238] width 188 height 12
click at [650, 271] on div "Notifications, branded tracking, rules, & child accounts en-us" at bounding box center [666, 270] width 188 height 12
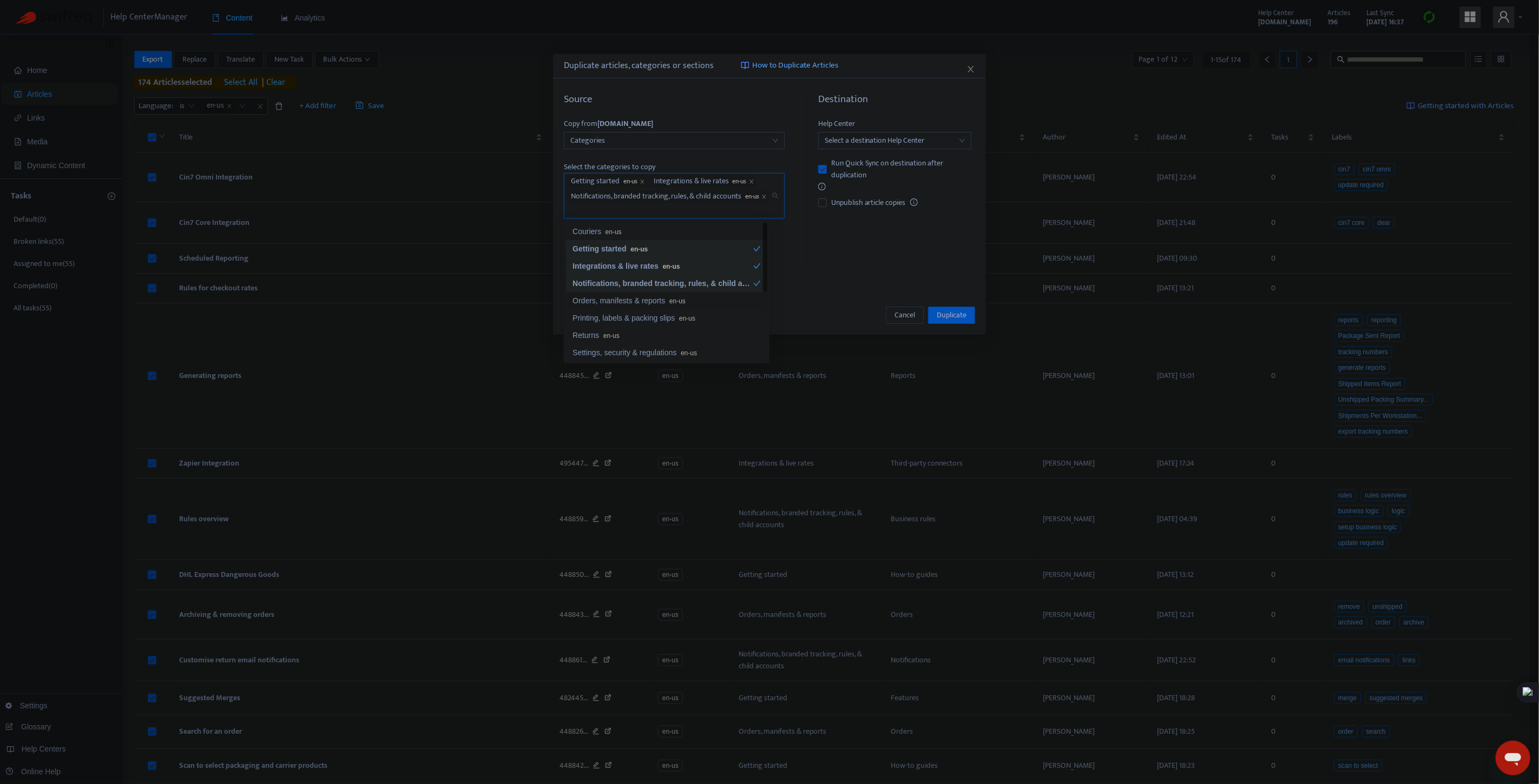
click at [620, 305] on div "Orders, manifests & reports en-us" at bounding box center [666, 300] width 188 height 12
click at [613, 325] on div "Printing, labels & packing slips en-us" at bounding box center [666, 320] width 188 height 12
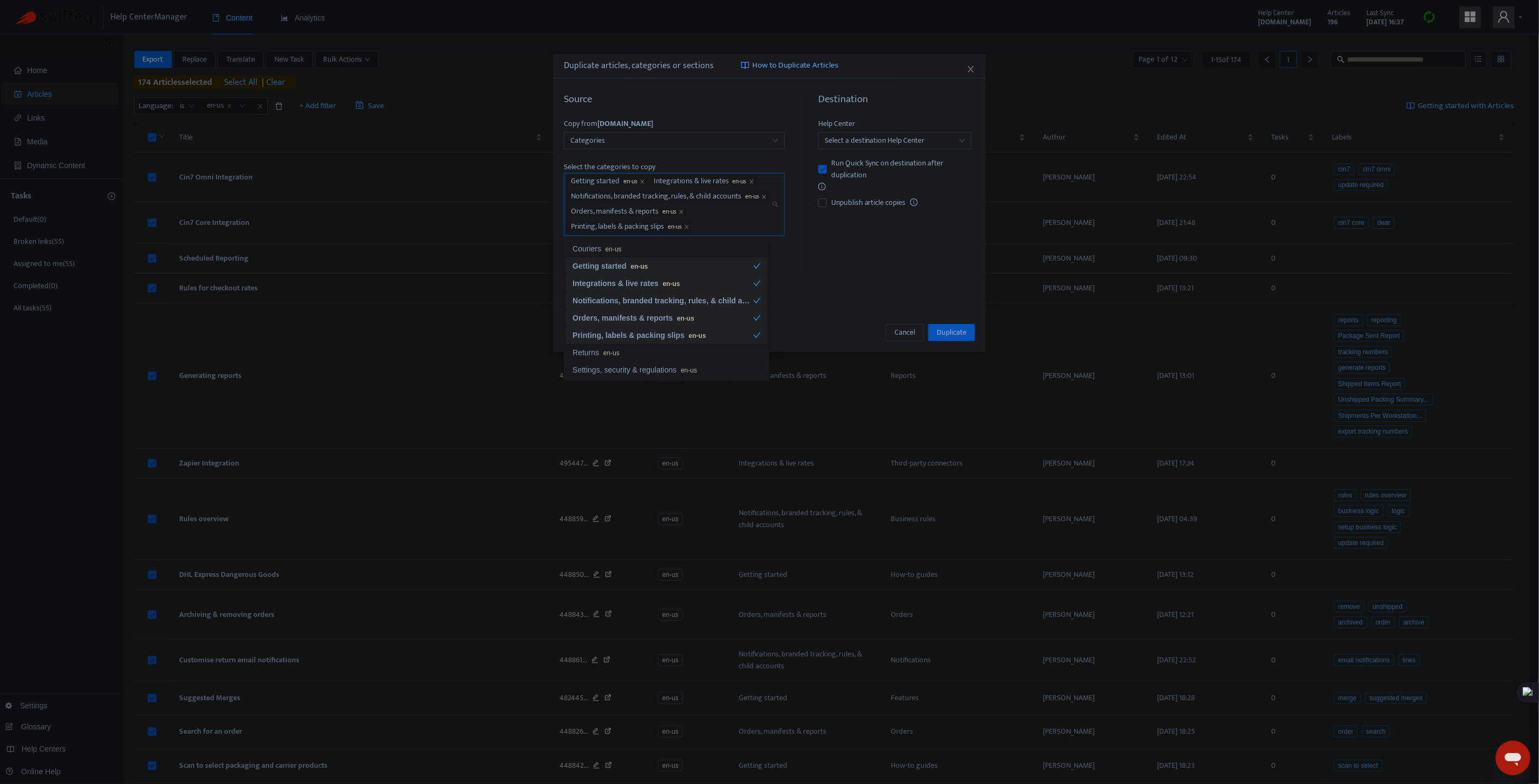
click at [593, 351] on div "Returns en-us" at bounding box center [666, 353] width 188 height 12
click at [618, 370] on div "Settings, security & regulations en-us" at bounding box center [666, 370] width 188 height 12
click at [613, 383] on div "Troubleshooting en-us" at bounding box center [666, 385] width 188 height 12
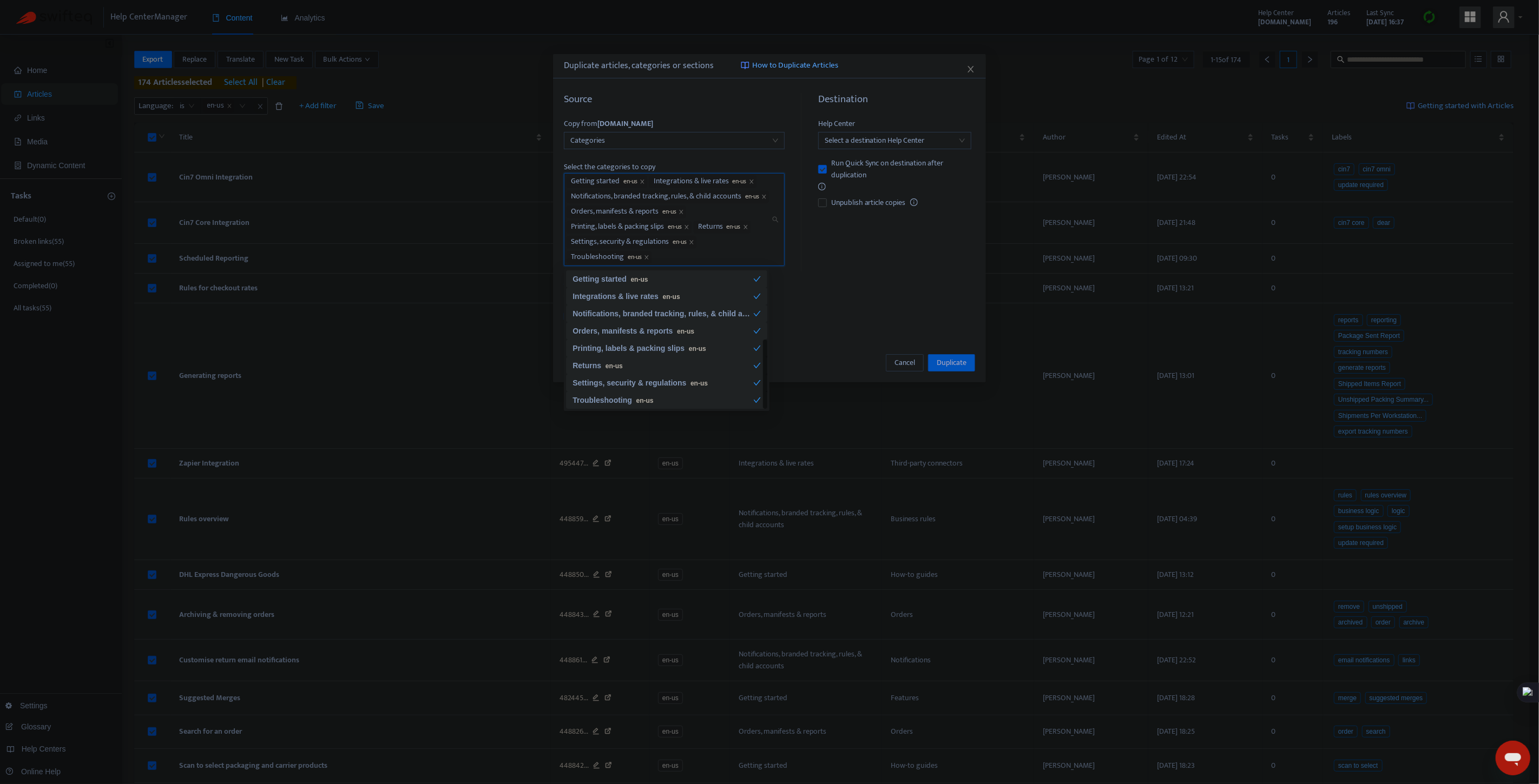
click at [887, 293] on div "Destination Help Center Select a destination Help Center Run Quick Sync on dest…" at bounding box center [890, 209] width 169 height 233
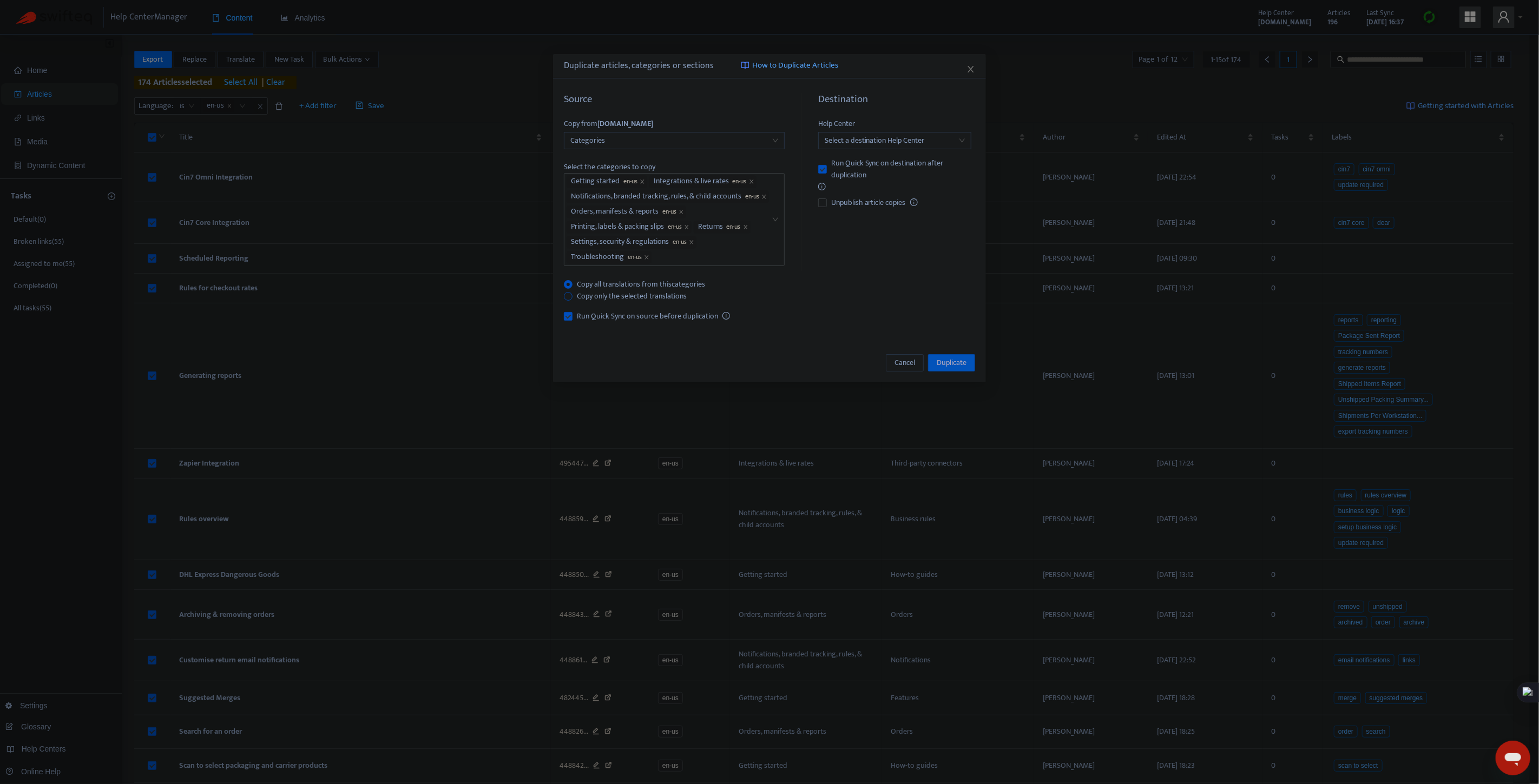
click at [640, 298] on span "Copy only the selected translations" at bounding box center [632, 296] width 119 height 12
click at [919, 136] on input "search" at bounding box center [895, 141] width 140 height 16
click at [883, 182] on div "[DOMAIN_NAME]" at bounding box center [922, 179] width 188 height 12
click at [958, 408] on span "Duplicate" at bounding box center [951, 406] width 30 height 12
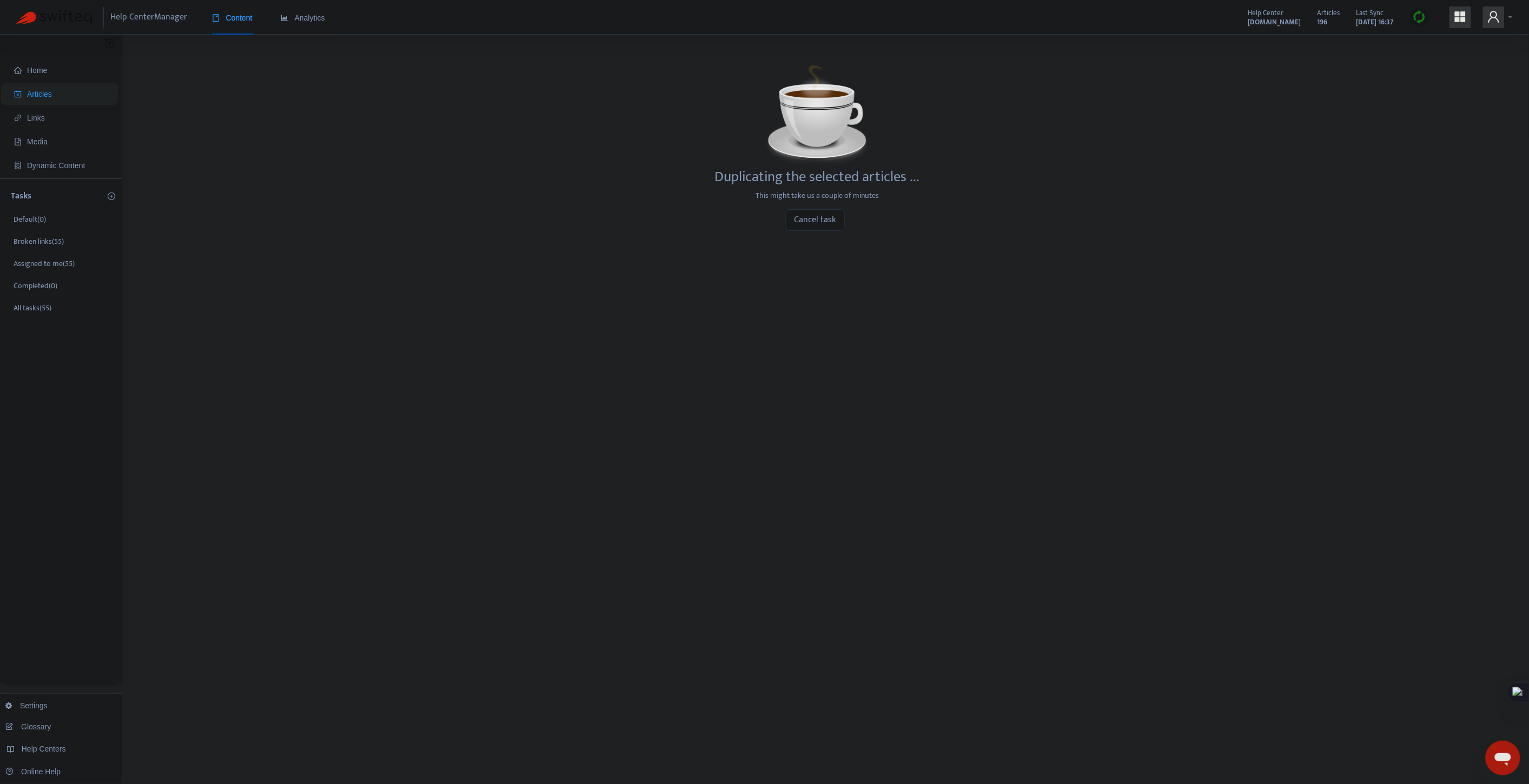
click at [710, 336] on div "Home Articles Links Media Dynamic Content Tasks Default ( 0 ) Broken links ( 55…" at bounding box center [764, 367] width 1497 height 633
click at [585, 349] on div "Home Articles Links Media Dynamic Content Tasks Default ( 0 ) Broken links ( 55…" at bounding box center [764, 367] width 1497 height 633
